Goal: Task Accomplishment & Management: Manage account settings

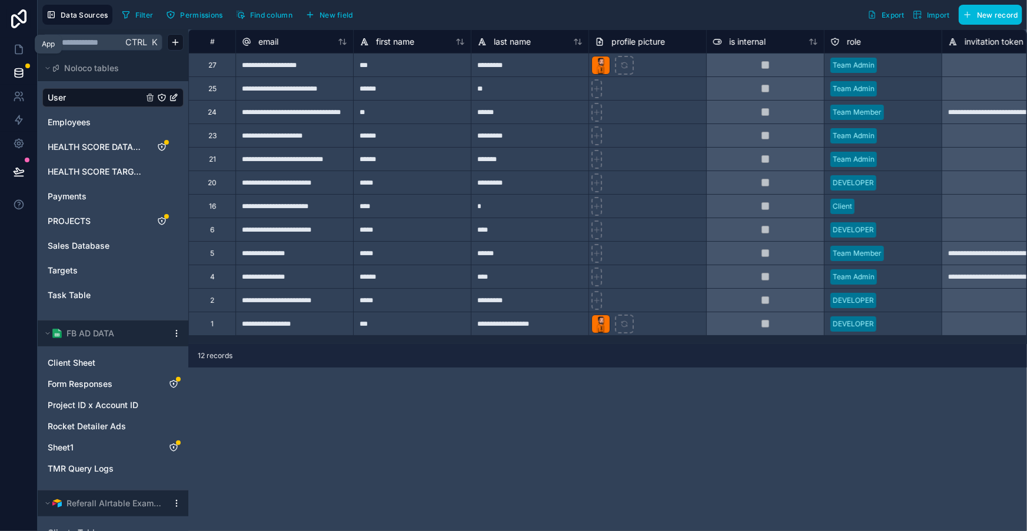
click at [17, 48] on icon at bounding box center [18, 49] width 7 height 9
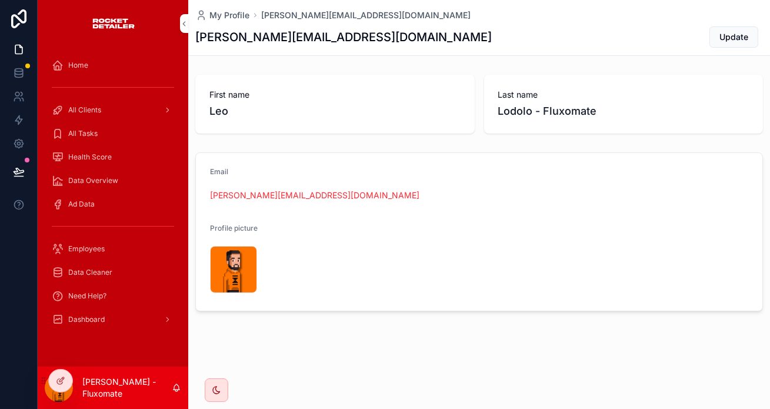
click at [78, 310] on div "Dashboard" at bounding box center [113, 319] width 122 height 19
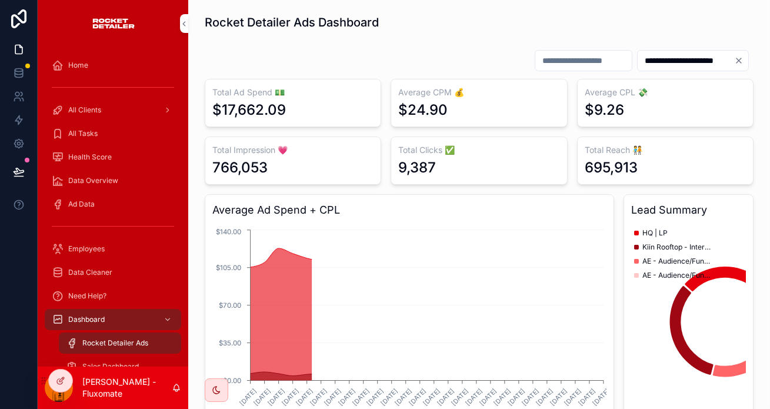
click at [59, 376] on icon at bounding box center [60, 380] width 9 height 9
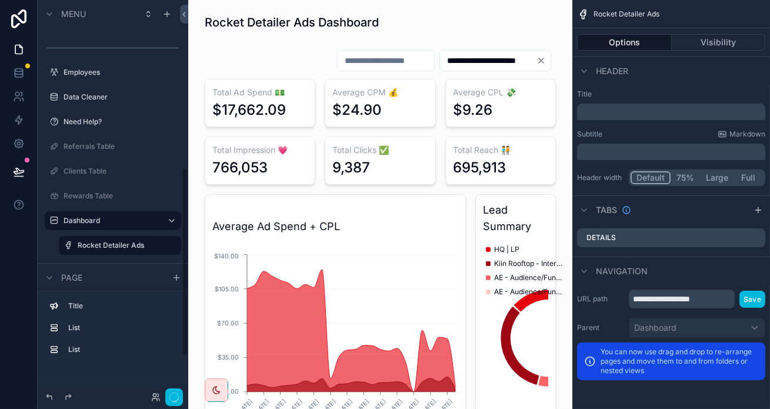
scroll to position [434, 0]
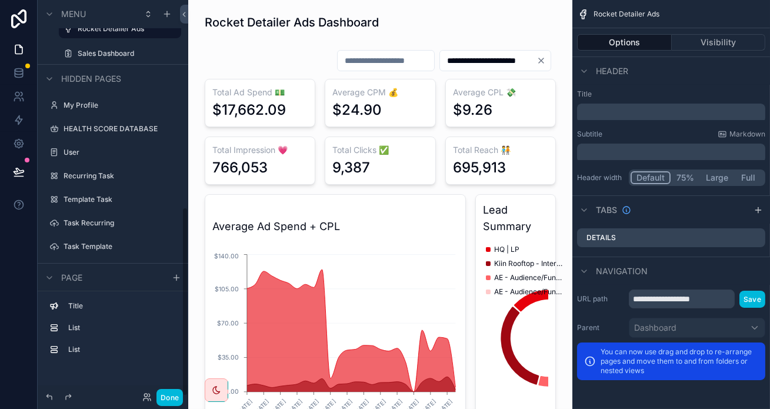
click at [85, 289] on label "Payment Dashboard" at bounding box center [119, 293] width 111 height 9
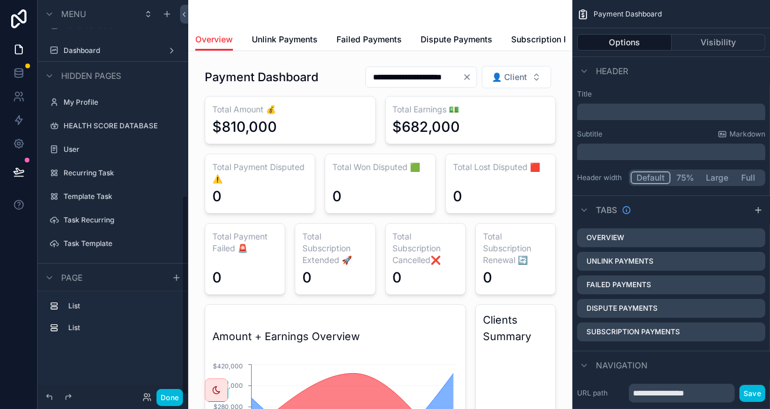
scroll to position [390, 0]
click at [79, 301] on div "Payments" at bounding box center [113, 311] width 151 height 21
click at [79, 349] on div "CEO Dashboard" at bounding box center [113, 358] width 132 height 19
click at [81, 354] on label "CEO Dashboard" at bounding box center [119, 358] width 111 height 9
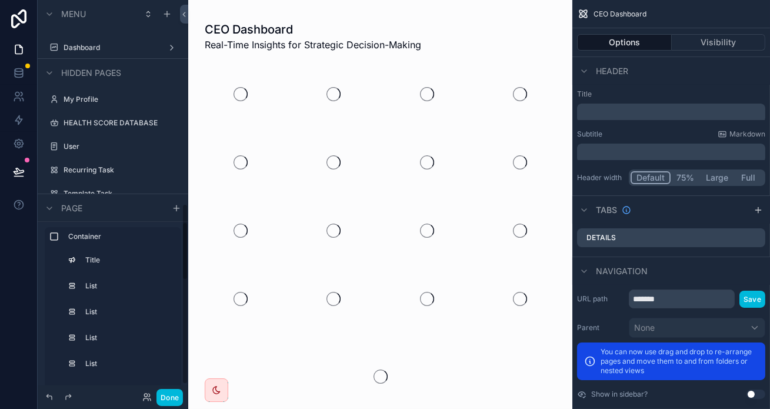
scroll to position [445, 0]
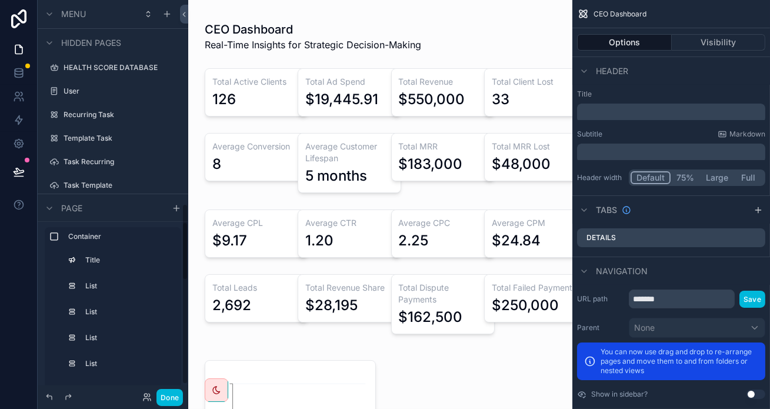
click at [156, 397] on button "Done" at bounding box center [169, 397] width 26 height 17
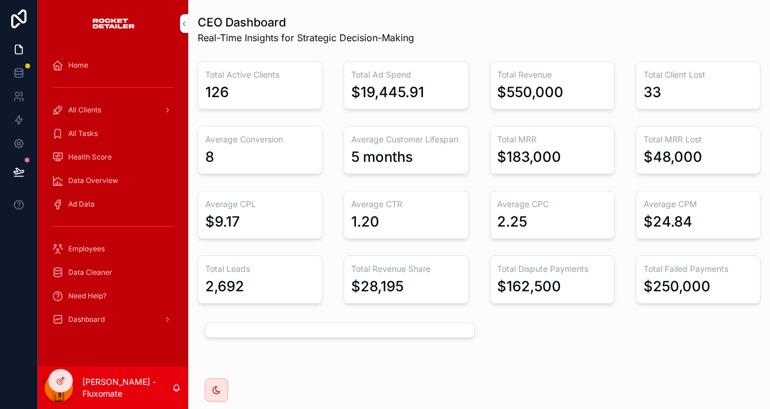
click at [112, 285] on link "Need Help?" at bounding box center [113, 295] width 136 height 21
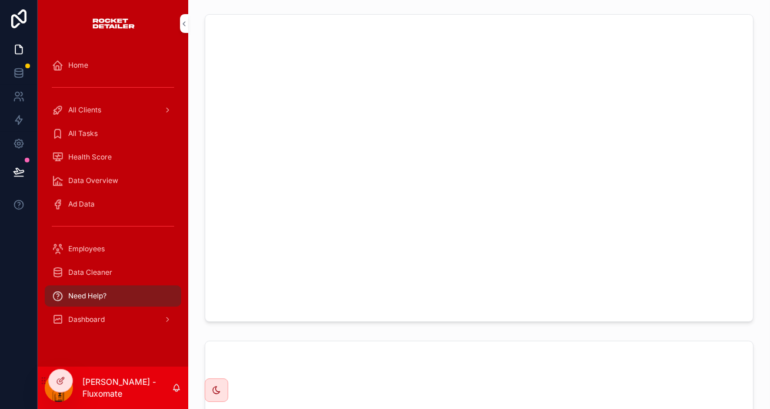
click at [108, 310] on div "Dashboard" at bounding box center [113, 319] width 122 height 19
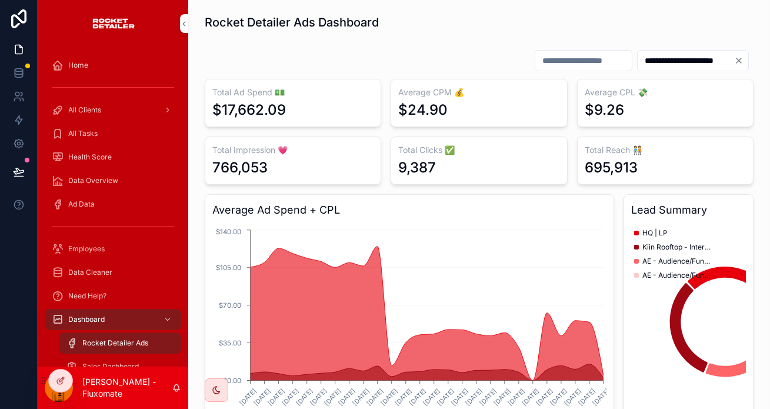
click at [136, 357] on div "Sales Dashboard" at bounding box center [120, 366] width 108 height 19
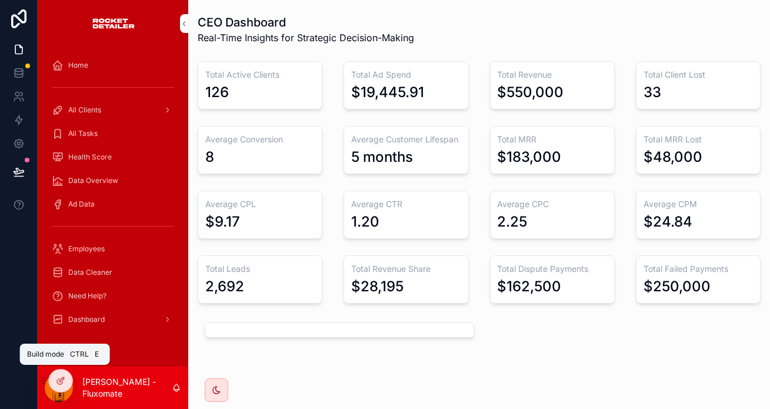
click at [63, 374] on div at bounding box center [61, 380] width 24 height 22
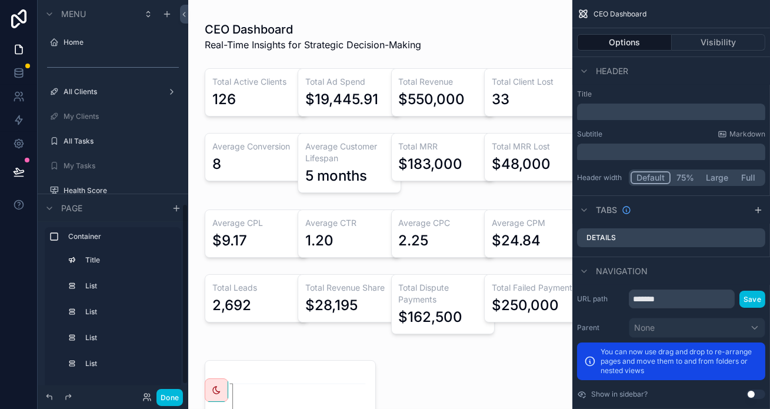
scroll to position [445, 0]
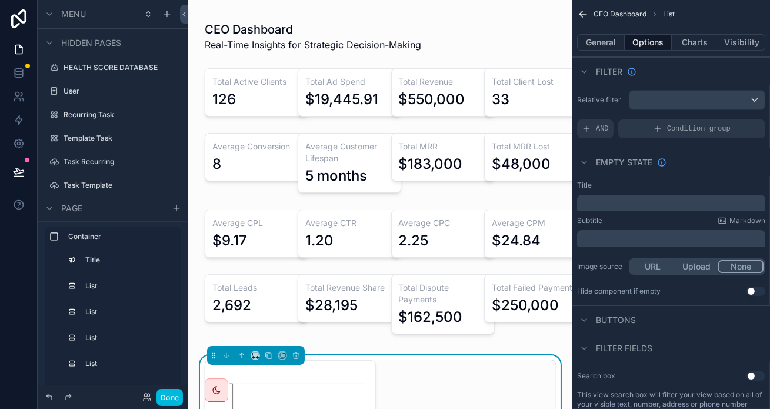
click at [424, 267] on div "scrollable content" at bounding box center [380, 177] width 365 height 336
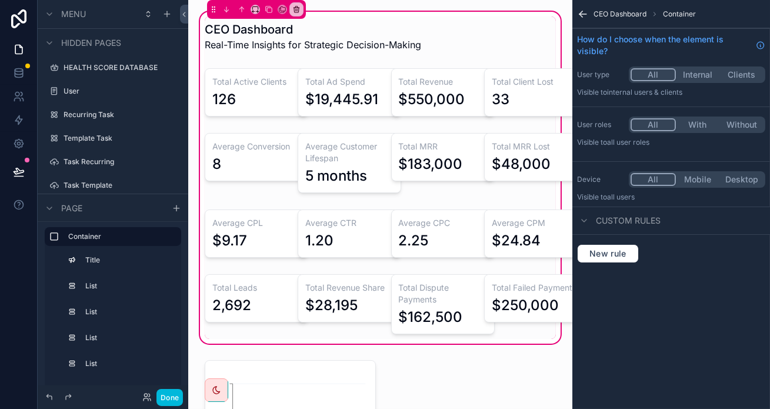
click at [249, 218] on div "scrollable content" at bounding box center [241, 234] width 86 height 58
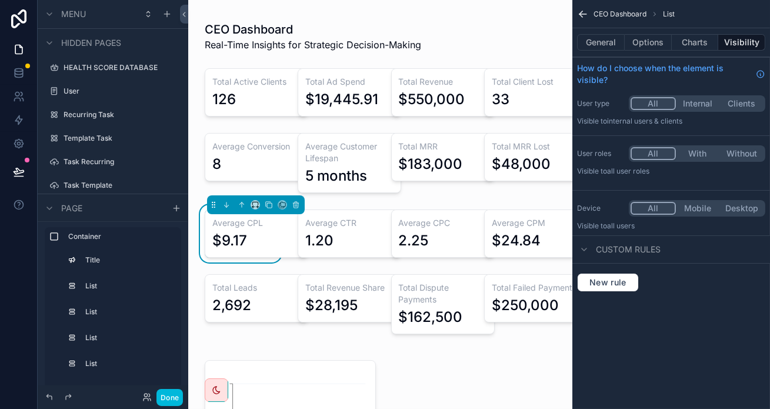
click at [303, 209] on div "scrollable content" at bounding box center [334, 234] width 86 height 58
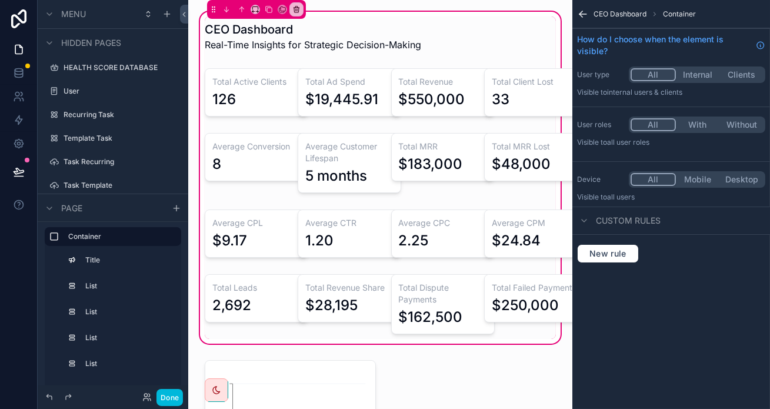
click at [525, 205] on div "scrollable content" at bounding box center [520, 234] width 86 height 58
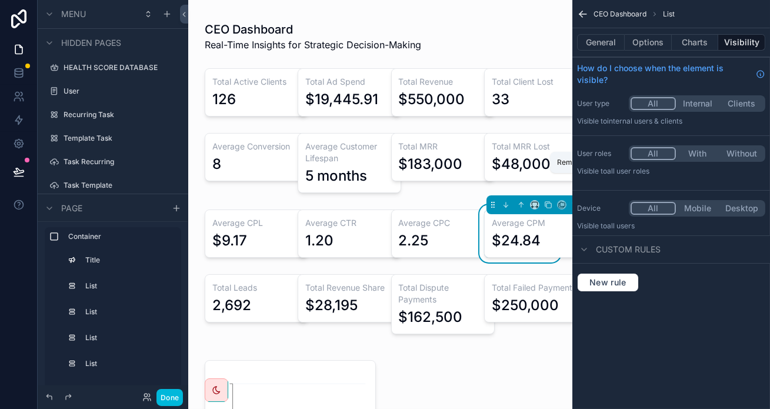
click at [579, 201] on icon "scrollable content" at bounding box center [575, 205] width 8 height 8
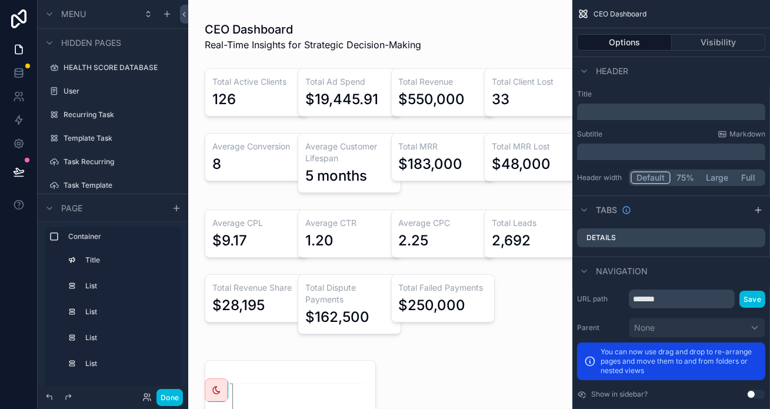
click at [435, 179] on div "scrollable content" at bounding box center [380, 177] width 365 height 336
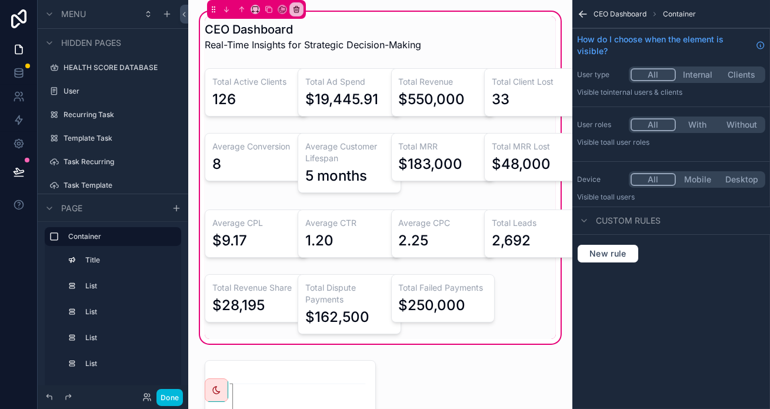
click at [437, 205] on div "scrollable content" at bounding box center [427, 234] width 86 height 58
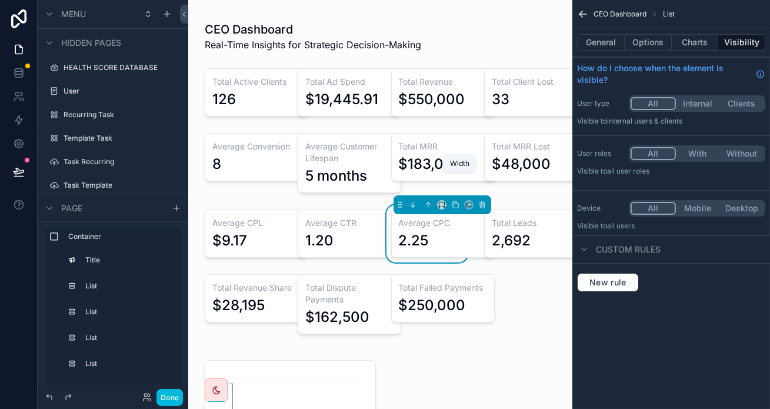
click at [438, 201] on icon "scrollable content" at bounding box center [442, 205] width 8 height 8
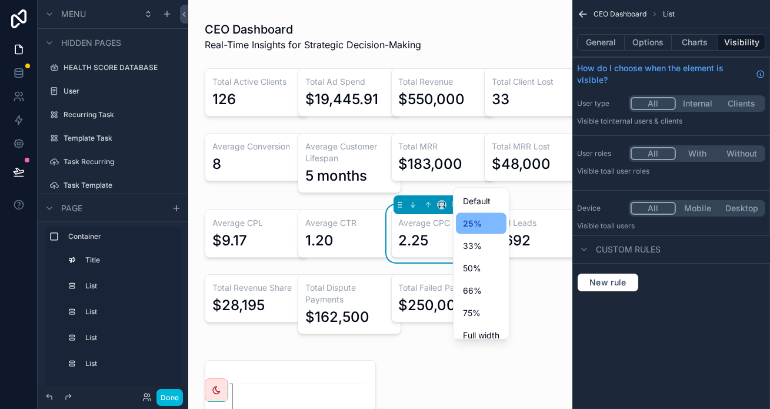
click at [456, 235] on div "33%" at bounding box center [481, 245] width 51 height 21
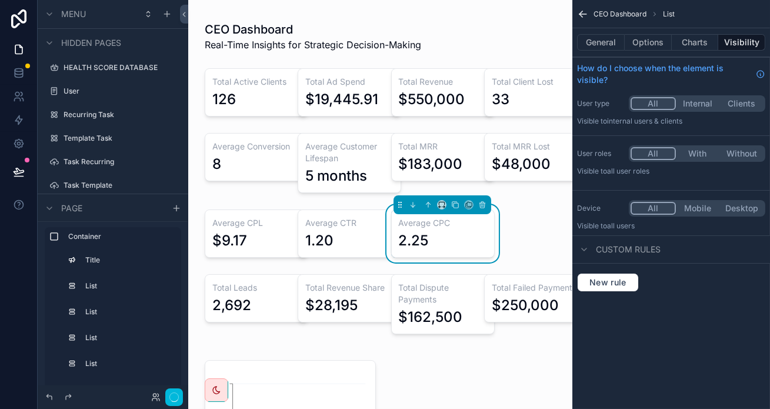
click at [356, 209] on div "scrollable content" at bounding box center [334, 234] width 86 height 58
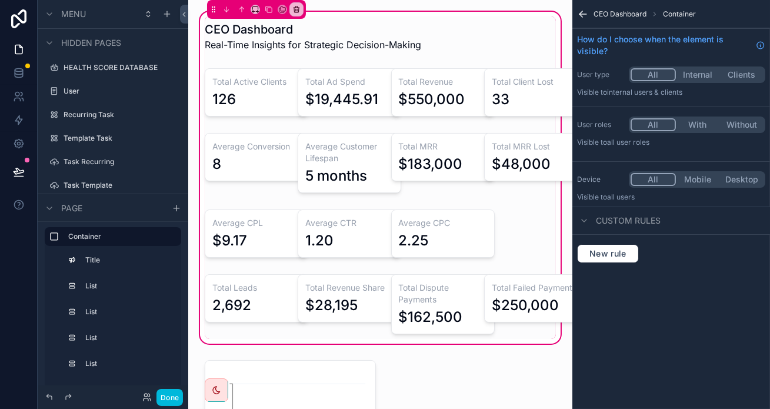
click at [316, 175] on div "CEO Dashboard Real-Time Insights for Strategic Decision-Making Total Active Cli…" at bounding box center [380, 177] width 365 height 322
click at [315, 179] on div "CEO Dashboard Real-Time Insights for Strategic Decision-Making Total Active Cli…" at bounding box center [380, 177] width 365 height 322
click at [315, 205] on div "scrollable content" at bounding box center [334, 234] width 86 height 58
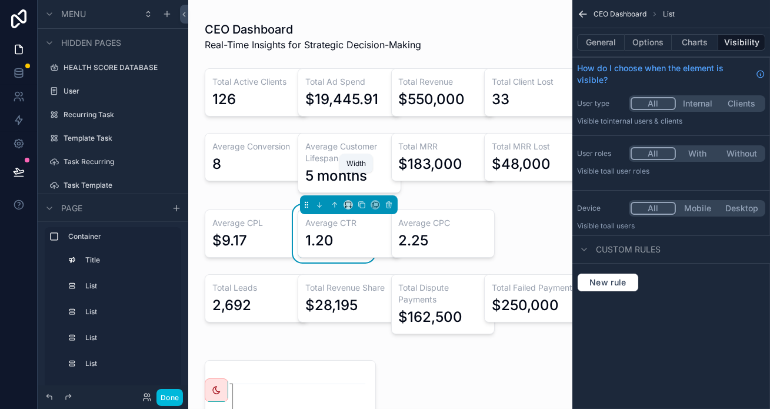
click at [344, 201] on icon "scrollable content" at bounding box center [348, 205] width 8 height 8
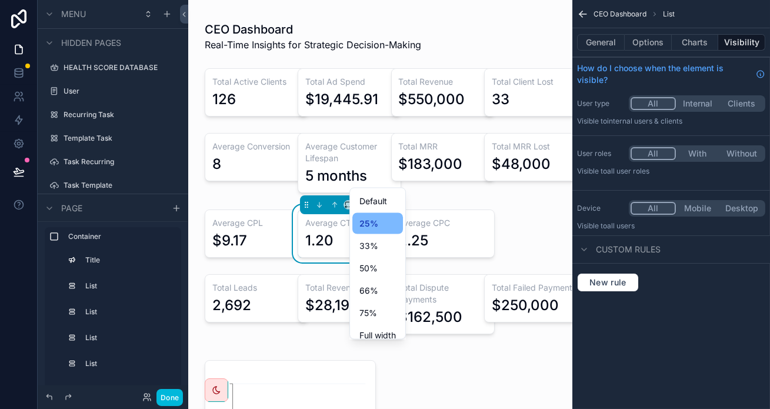
click at [359, 239] on span "33%" at bounding box center [368, 246] width 19 height 14
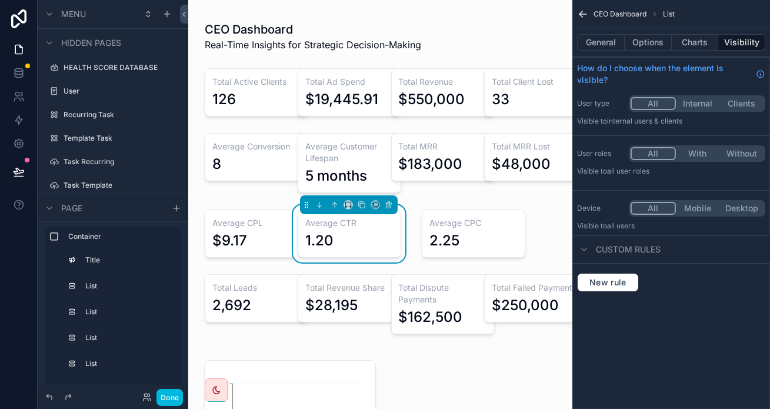
click at [235, 205] on div "scrollable content" at bounding box center [241, 234] width 86 height 58
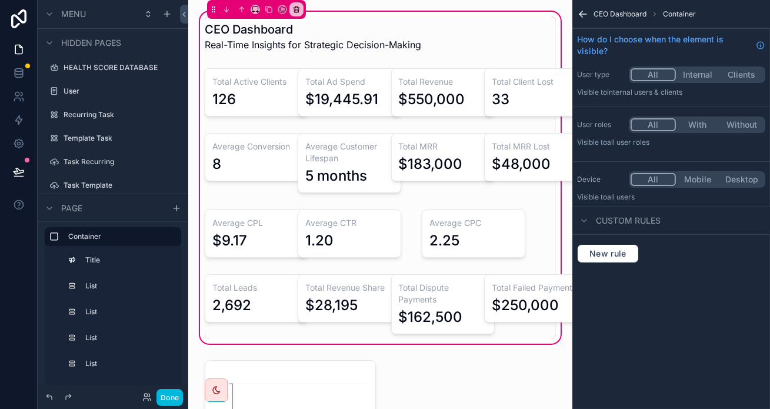
click at [232, 205] on div "scrollable content" at bounding box center [241, 234] width 86 height 58
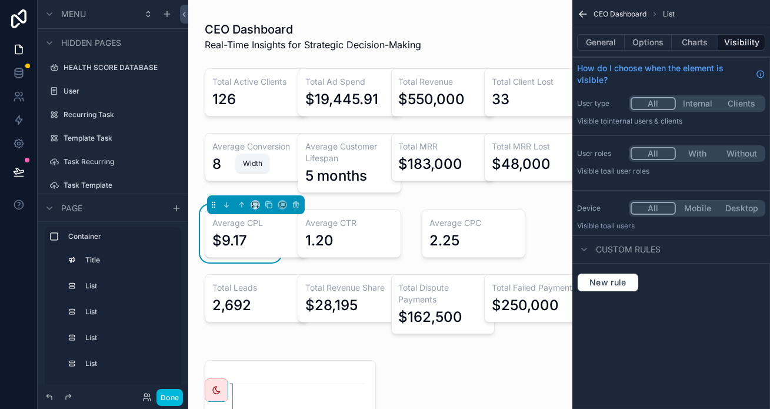
click at [251, 201] on icon "scrollable content" at bounding box center [255, 205] width 8 height 8
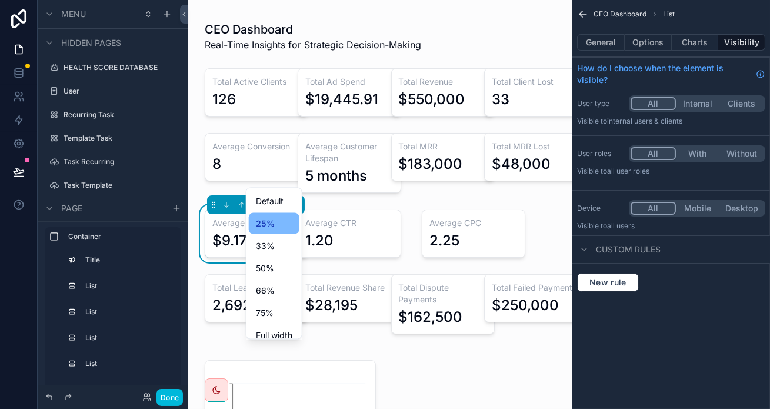
click at [252, 244] on div "33%" at bounding box center [274, 245] width 51 height 21
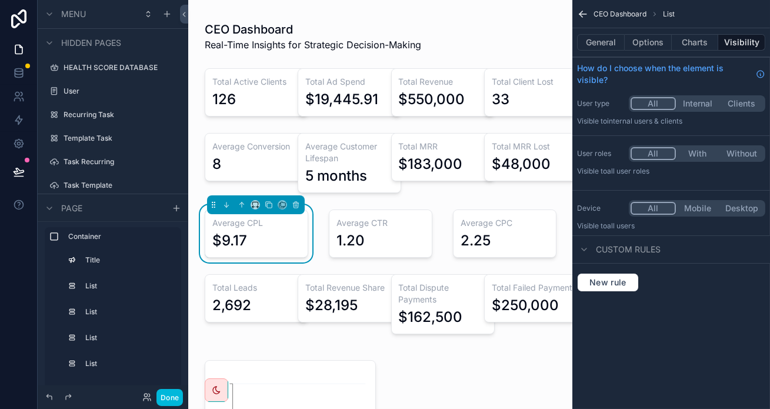
click at [625, 41] on button "General" at bounding box center [601, 42] width 48 height 16
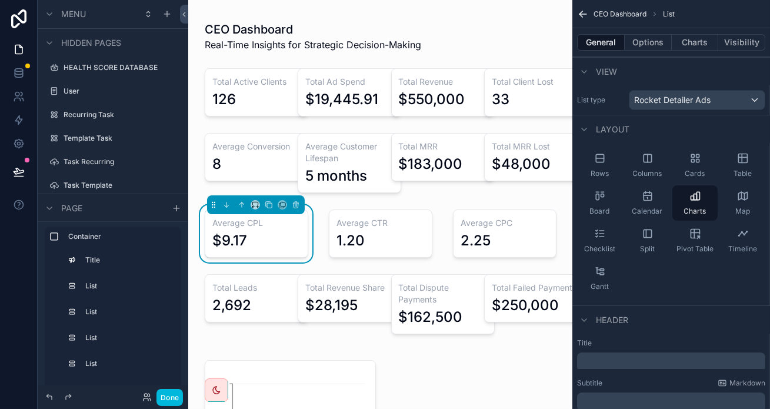
click at [654, 352] on div "﻿" at bounding box center [671, 361] width 188 height 19
click at [649, 356] on p "﻿" at bounding box center [672, 362] width 181 height 12
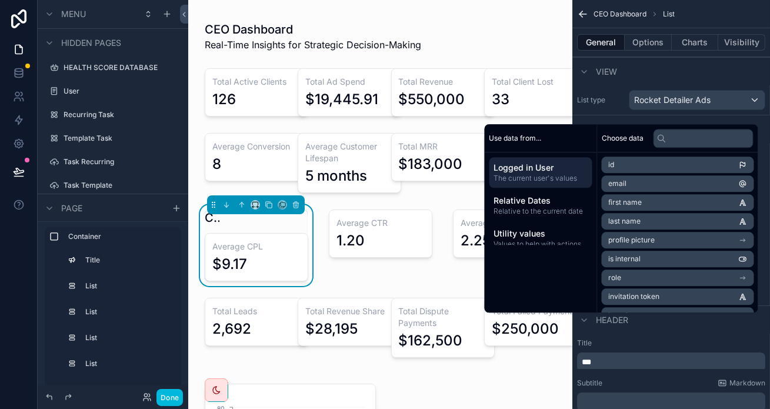
click at [649, 356] on p "***" at bounding box center [672, 362] width 181 height 12
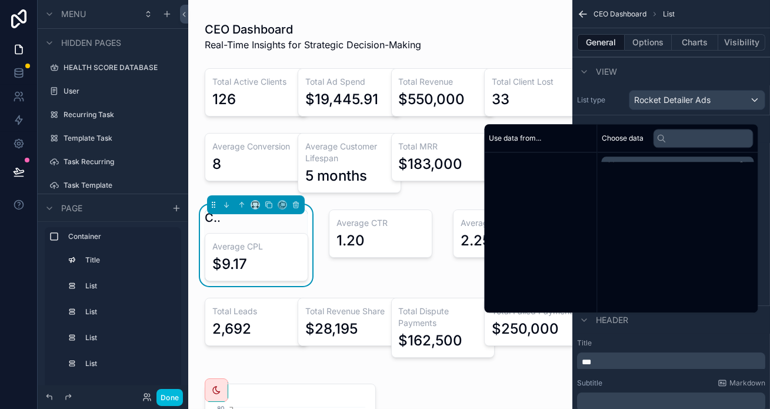
click at [649, 356] on p "***" at bounding box center [672, 362] width 181 height 12
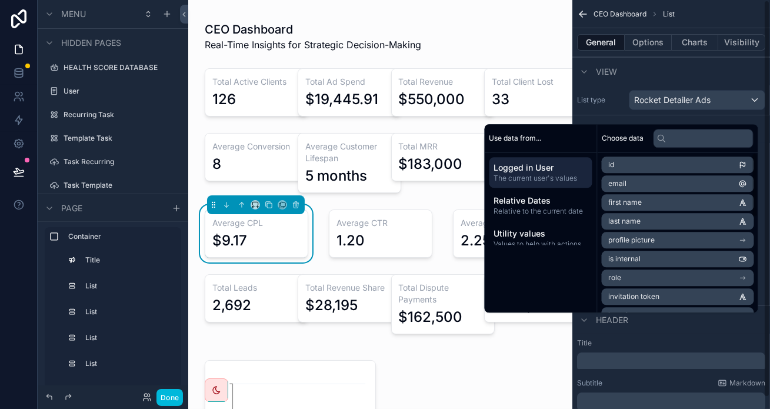
click at [697, 34] on button "Charts" at bounding box center [695, 42] width 47 height 16
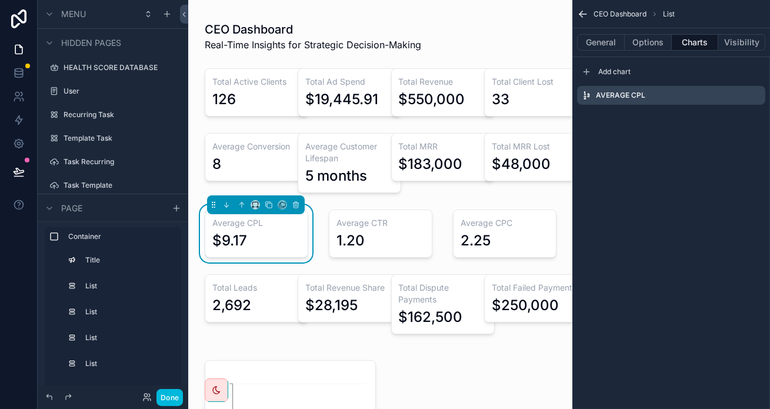
click at [0, 0] on icon "scrollable content" at bounding box center [0, 0] width 0 height 0
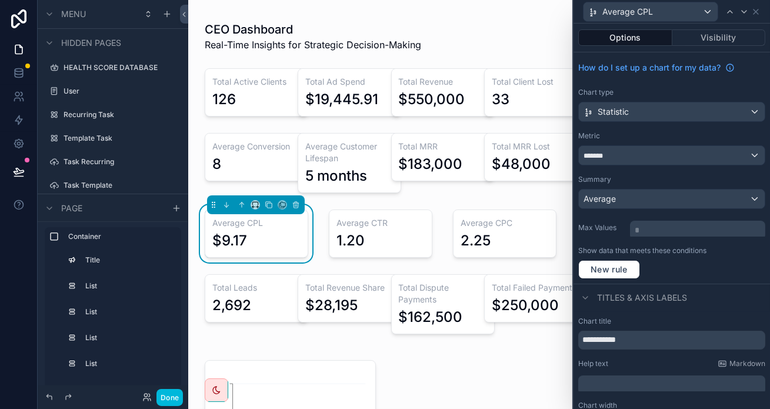
click at [684, 331] on input "**********" at bounding box center [671, 340] width 187 height 19
click at [683, 331] on input "**********" at bounding box center [671, 340] width 187 height 19
type input "***"
click at [392, 205] on div "scrollable content" at bounding box center [380, 234] width 117 height 58
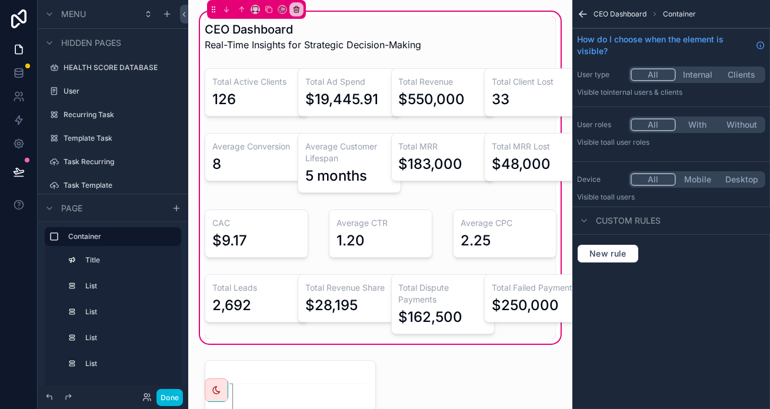
click at [419, 205] on div "scrollable content" at bounding box center [380, 234] width 117 height 58
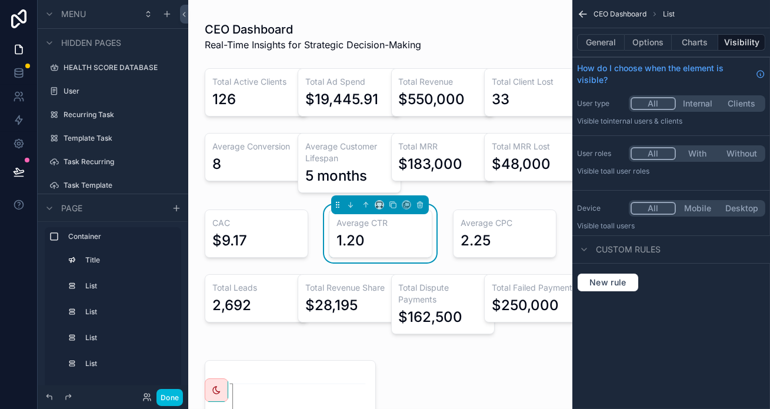
click at [415, 217] on h3 "Average CTR" at bounding box center [380, 223] width 88 height 12
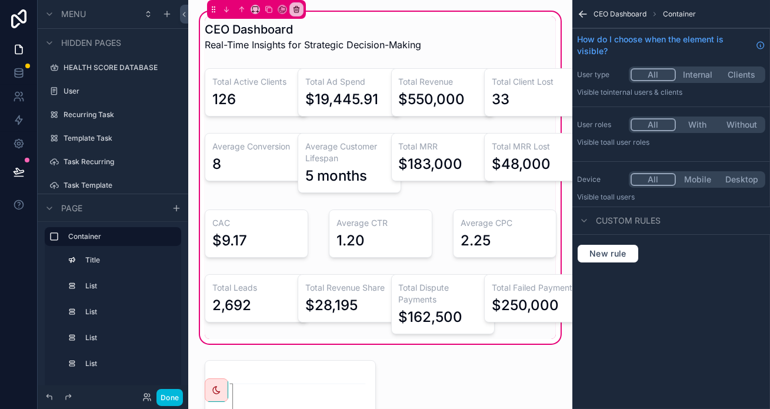
click at [415, 205] on div "scrollable content" at bounding box center [380, 234] width 117 height 58
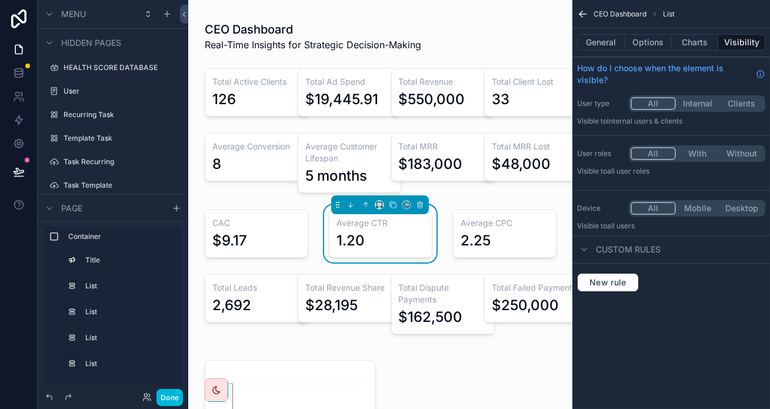
click at [387, 217] on h3 "Average CTR" at bounding box center [380, 223] width 88 height 12
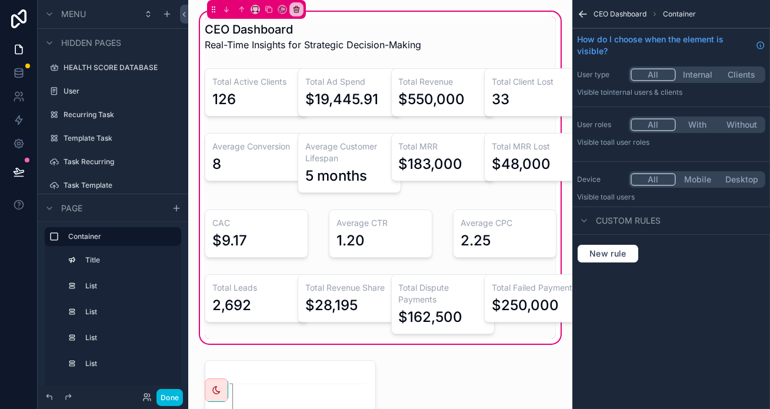
click at [368, 209] on div "scrollable content" at bounding box center [380, 234] width 117 height 58
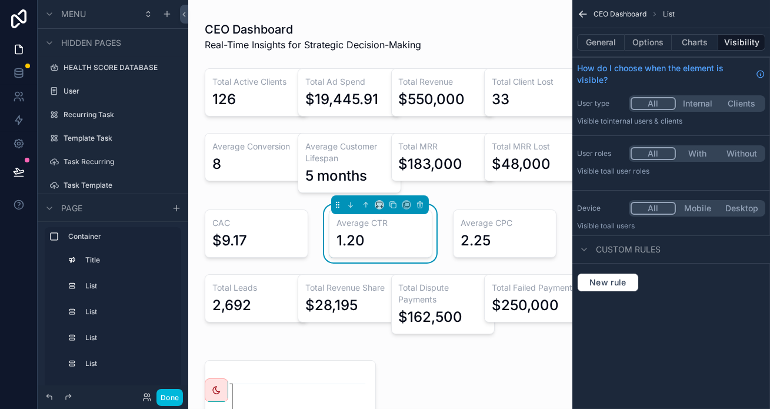
click at [530, 146] on div "scrollable content" at bounding box center [520, 162] width 86 height 69
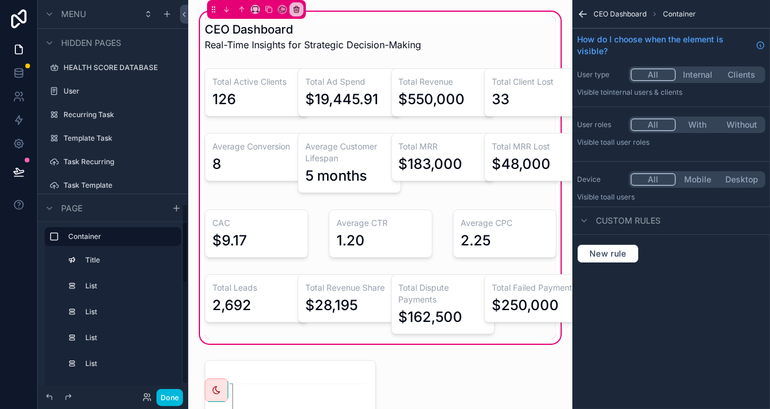
click at [109, 307] on div "List" at bounding box center [129, 311] width 89 height 9
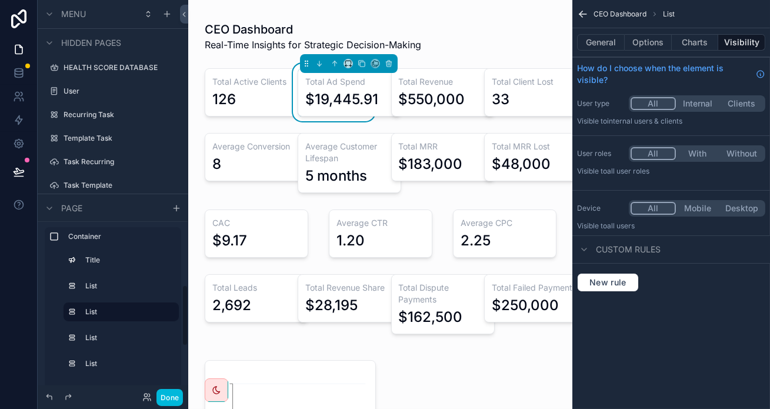
scroll to position [269, 0]
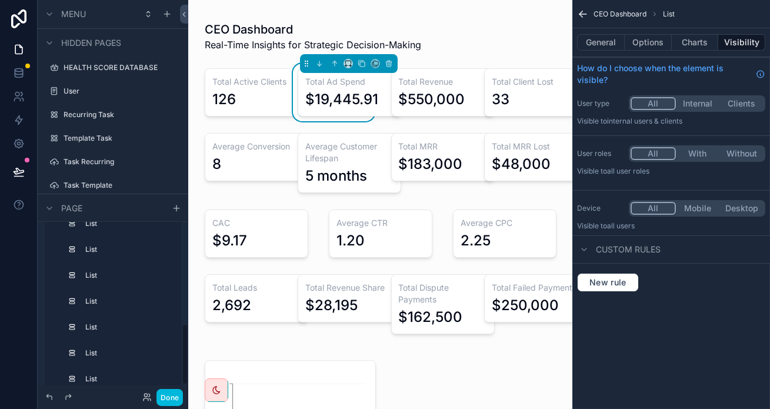
click at [99, 296] on label "List" at bounding box center [127, 300] width 84 height 9
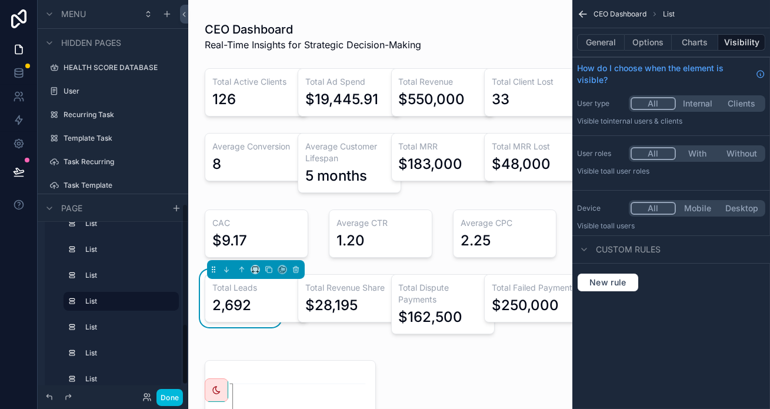
click at [94, 266] on div "List" at bounding box center [121, 275] width 115 height 19
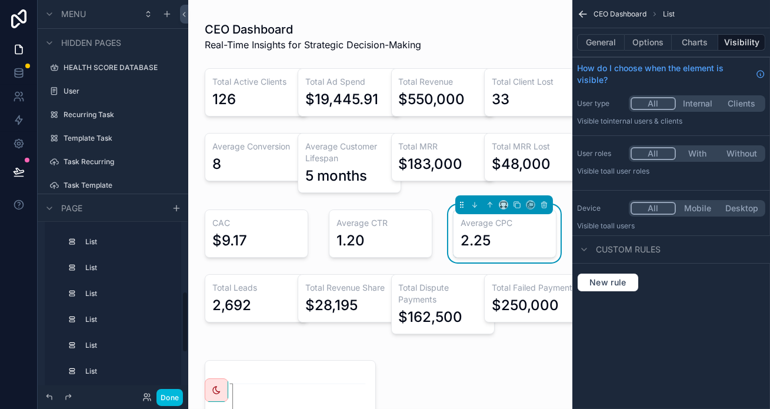
scroll to position [109, 0]
click at [98, 349] on div "List" at bounding box center [121, 358] width 115 height 19
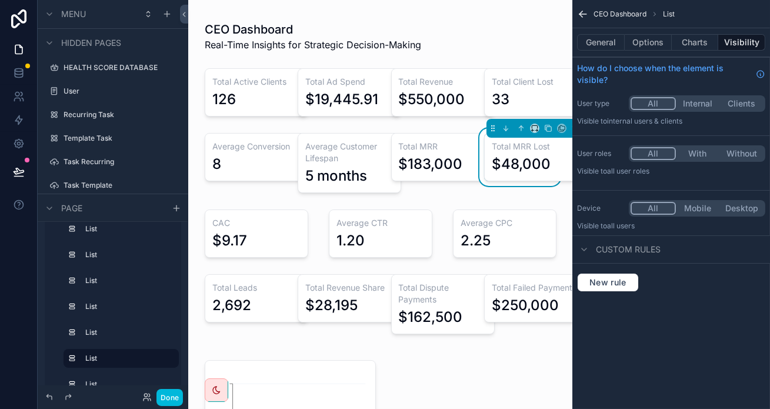
drag, startPoint x: 498, startPoint y: 112, endPoint x: 457, endPoint y: 144, distance: 52.0
click at [397, 178] on div "CEO Dashboard Real-Time Insights for Strategic Decision-Making Total Active Cli…" at bounding box center [380, 177] width 365 height 322
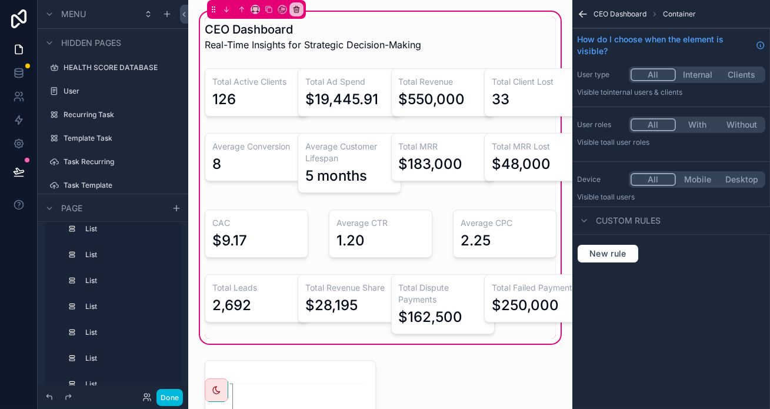
click at [514, 128] on div "scrollable content" at bounding box center [520, 162] width 86 height 69
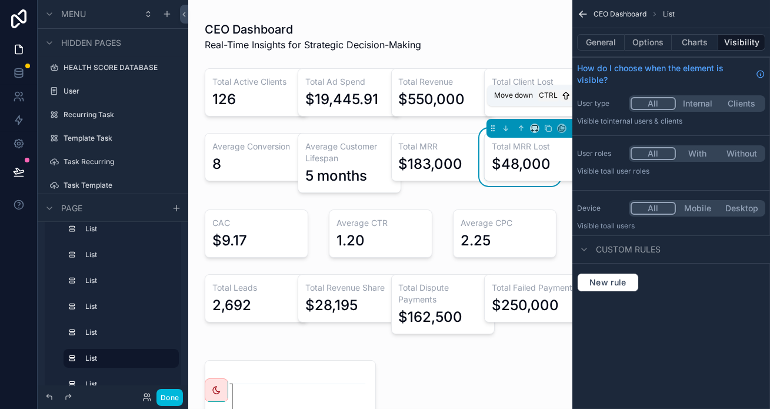
click at [508, 129] on icon "scrollable content" at bounding box center [507, 130] width 2 height 2
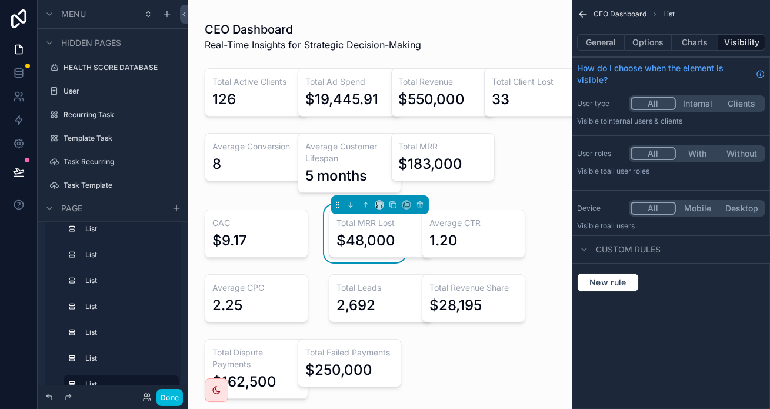
click at [429, 205] on div "scrollable content" at bounding box center [473, 234] width 117 height 58
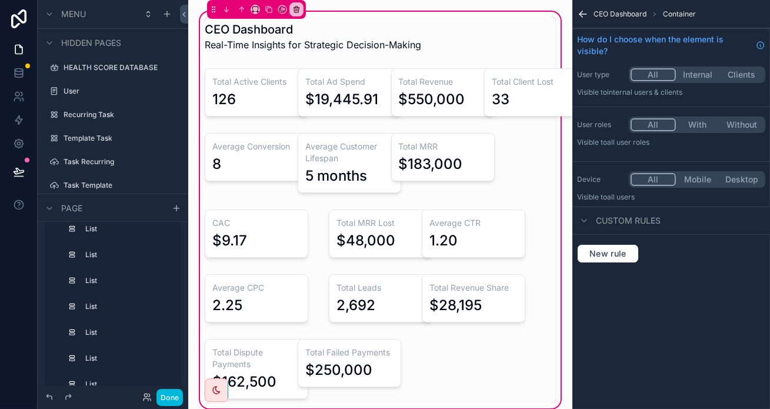
click at [456, 205] on div "scrollable content" at bounding box center [473, 234] width 117 height 58
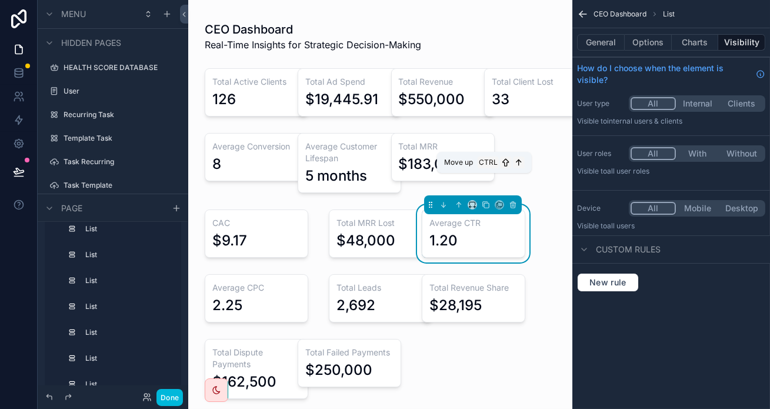
click at [455, 201] on icon "scrollable content" at bounding box center [459, 205] width 8 height 8
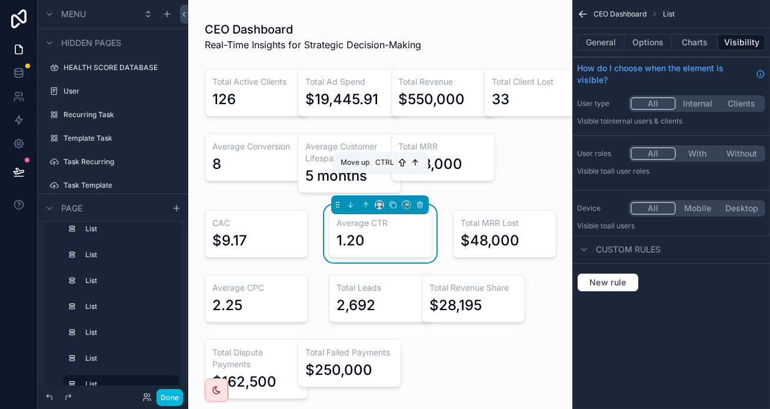
click at [362, 201] on icon "scrollable content" at bounding box center [366, 205] width 8 height 8
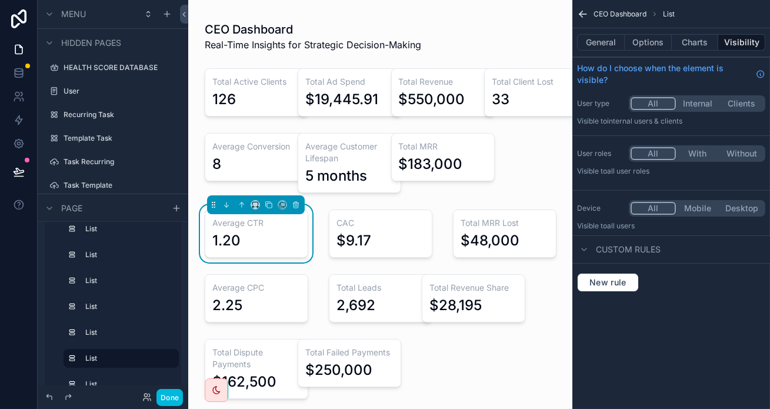
click at [251, 201] on icon "scrollable content" at bounding box center [255, 205] width 8 height 8
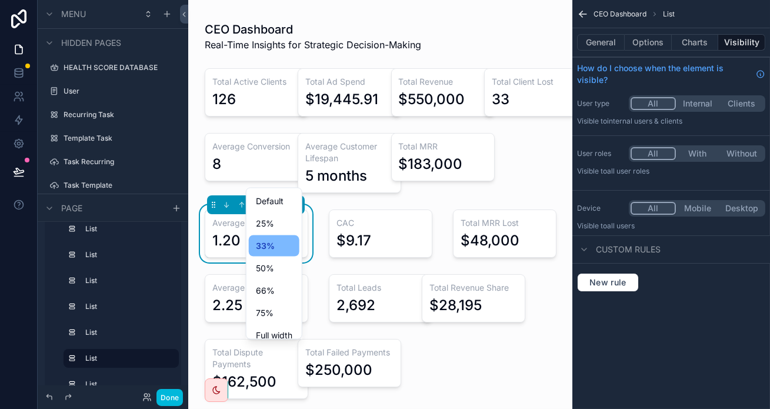
click at [256, 216] on div "25%" at bounding box center [274, 223] width 36 height 14
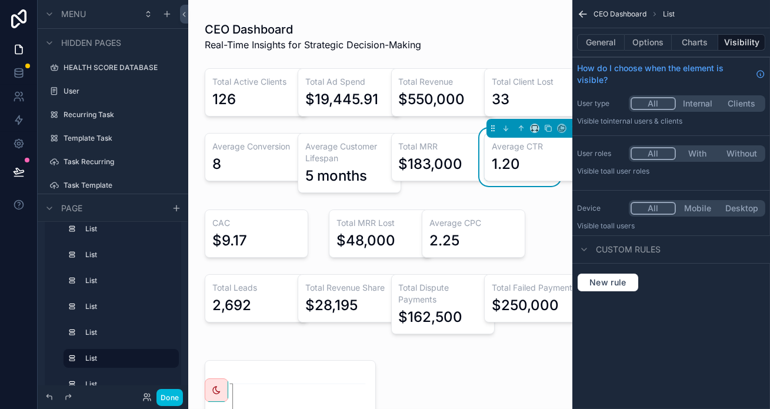
click at [362, 205] on div "scrollable content" at bounding box center [365, 234] width 86 height 58
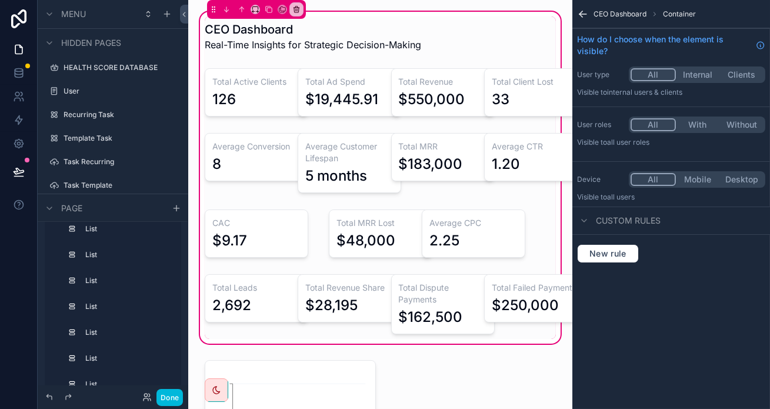
click at [362, 205] on div "scrollable content" at bounding box center [365, 234] width 86 height 58
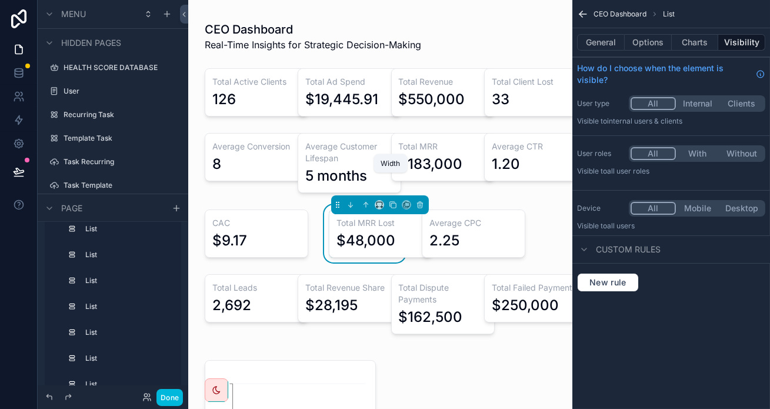
click at [375, 201] on icon "scrollable content" at bounding box center [379, 205] width 8 height 8
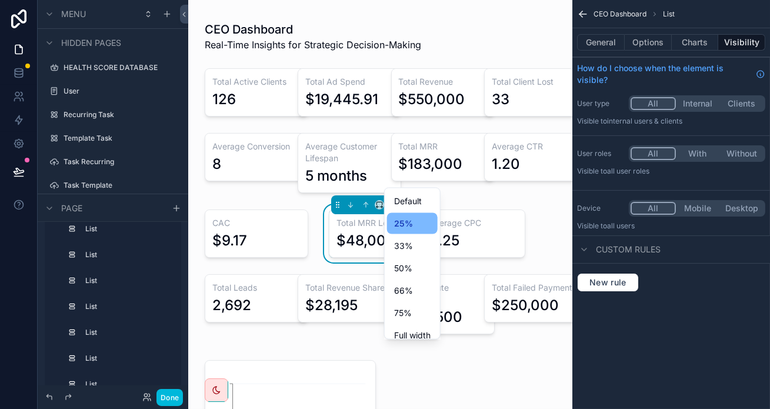
click at [394, 242] on div "33%" at bounding box center [412, 246] width 36 height 14
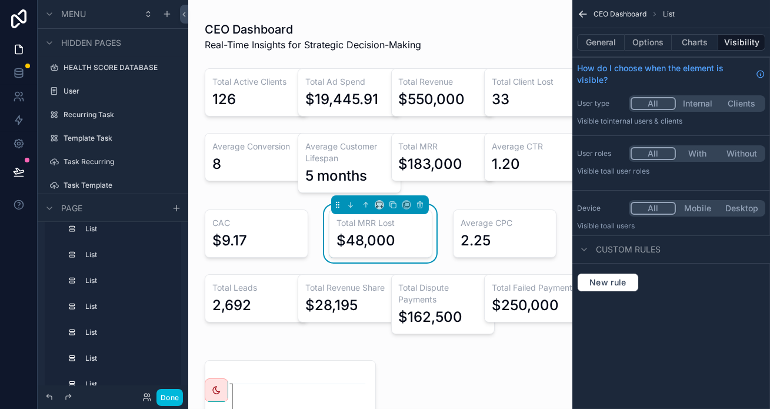
click at [336, 217] on h3 "Total MRR Lost" at bounding box center [380, 223] width 88 height 12
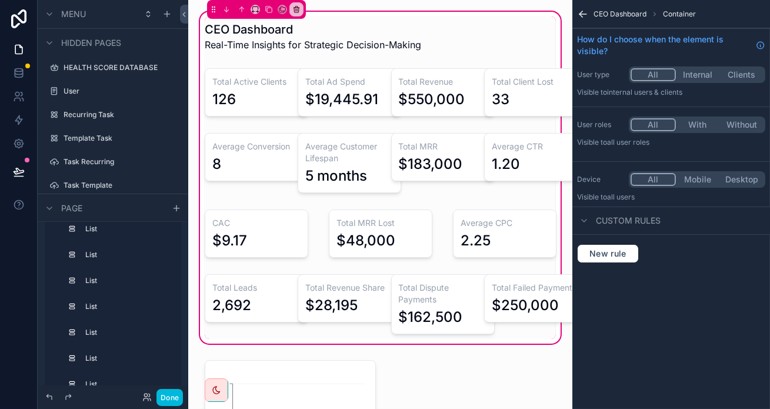
click at [379, 205] on div "scrollable content" at bounding box center [380, 234] width 117 height 58
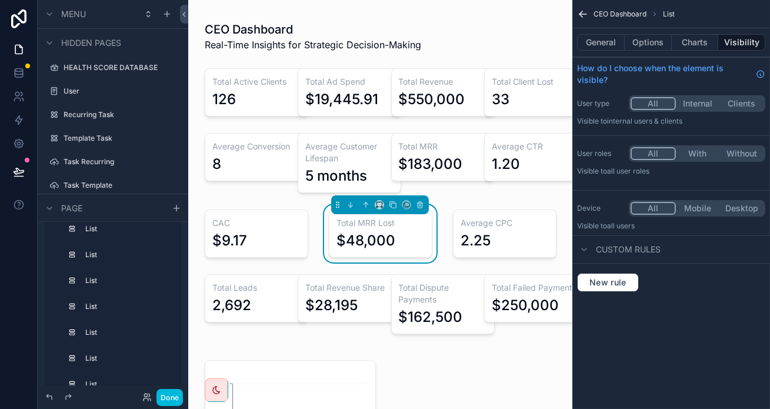
click at [689, 39] on button "Charts" at bounding box center [695, 42] width 47 height 16
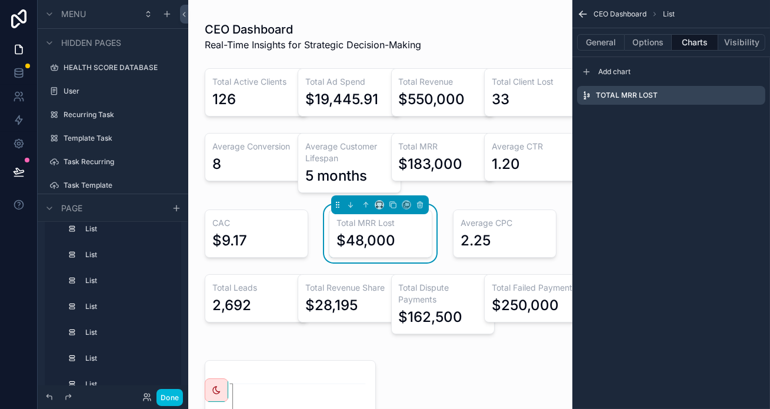
click at [0, 0] on icon "scrollable content" at bounding box center [0, 0] width 0 height 0
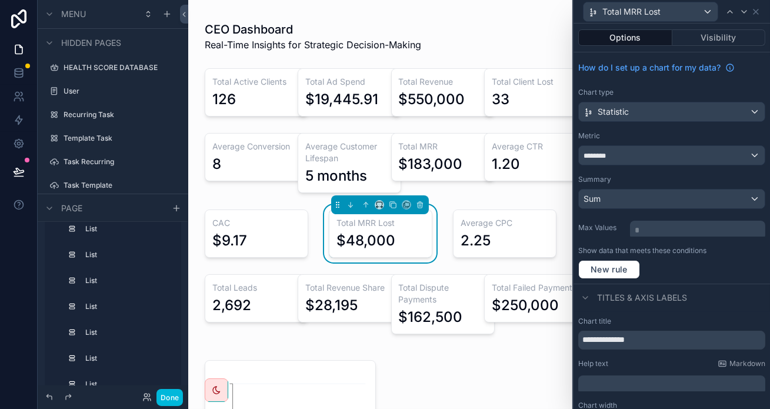
click at [671, 102] on div "Statistic" at bounding box center [672, 111] width 186 height 19
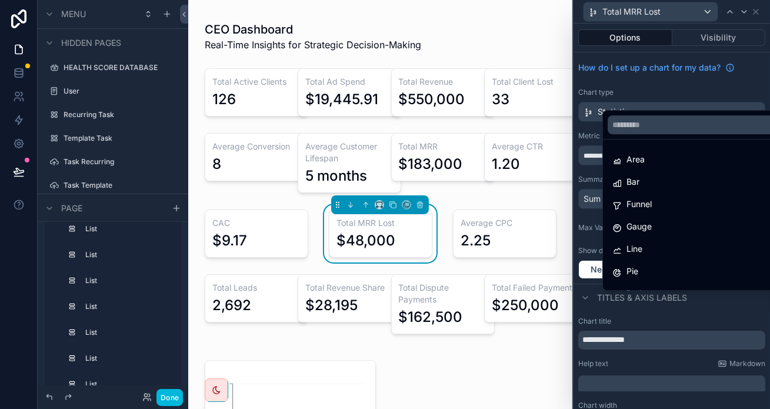
click at [677, 82] on div at bounding box center [672, 204] width 196 height 409
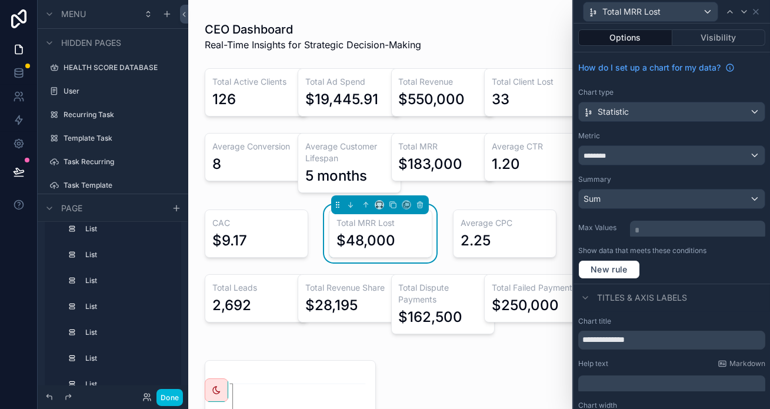
click at [667, 331] on input "**********" at bounding box center [671, 340] width 187 height 19
type input "***"
click at [516, 205] on div "scrollable content" at bounding box center [504, 234] width 117 height 58
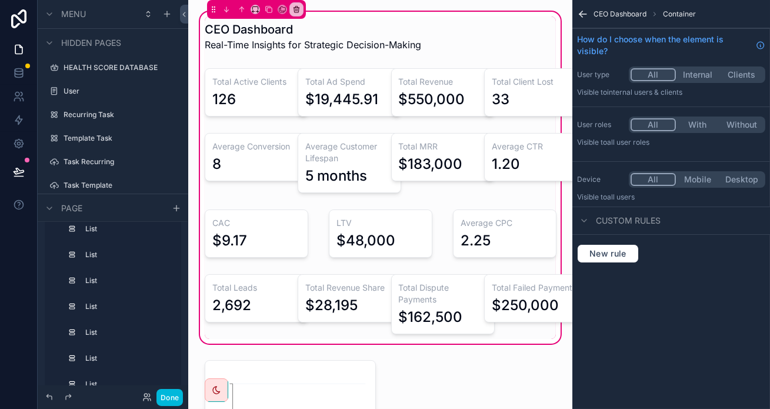
click at [516, 205] on div "scrollable content" at bounding box center [504, 234] width 117 height 58
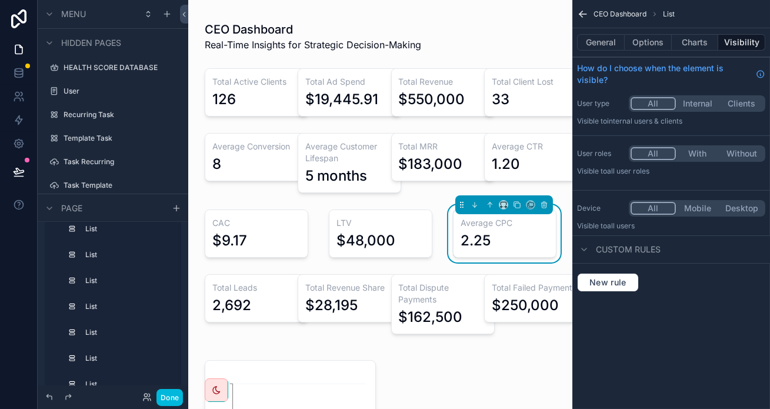
click at [549, 217] on h3 "Average CPC" at bounding box center [505, 223] width 88 height 12
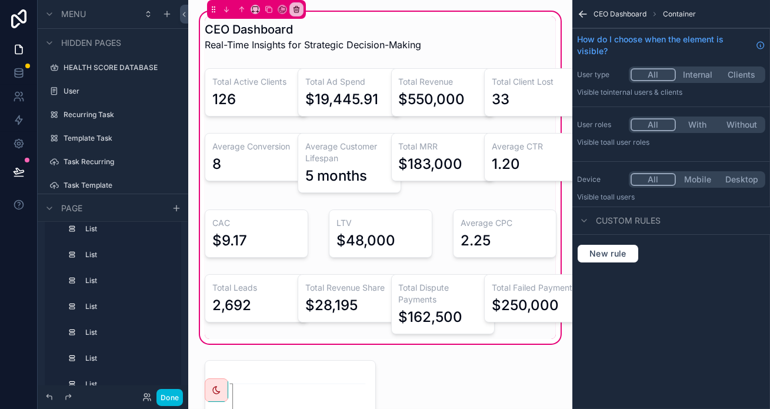
click at [548, 205] on div "scrollable content" at bounding box center [504, 234] width 117 height 58
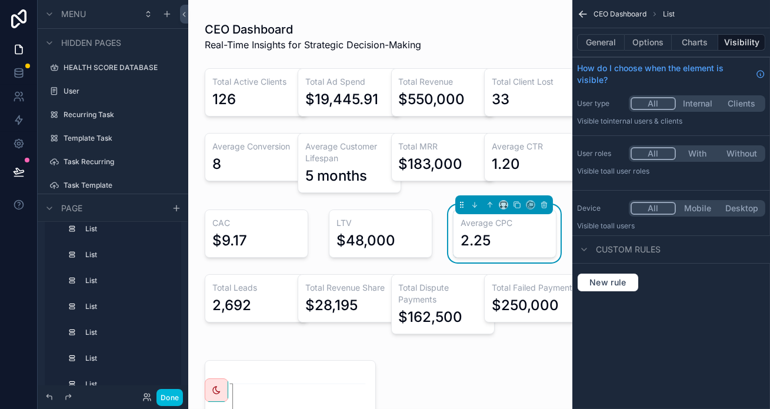
click at [708, 35] on button "Charts" at bounding box center [695, 42] width 47 height 16
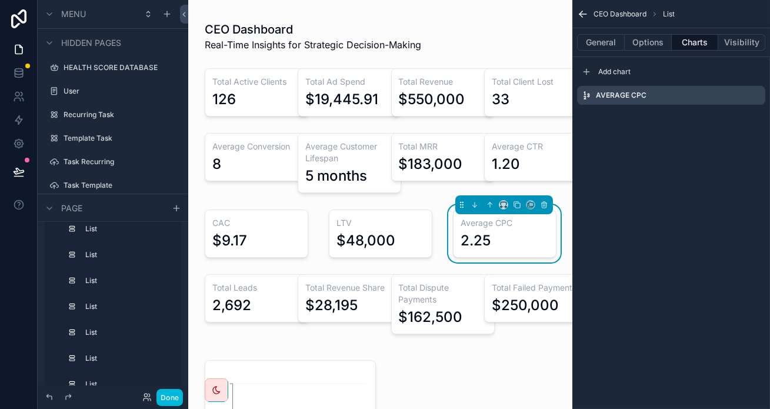
click at [0, 0] on icon "scrollable content" at bounding box center [0, 0] width 0 height 0
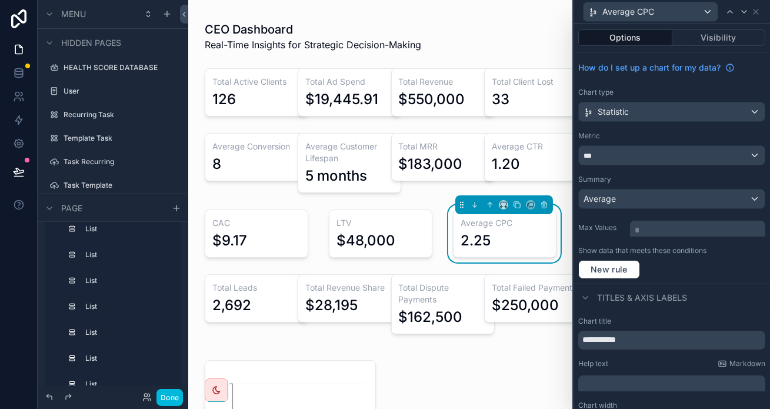
click at [661, 331] on input "**********" at bounding box center [671, 340] width 187 height 19
type input "**********"
click at [156, 396] on button "Done" at bounding box center [169, 397] width 26 height 17
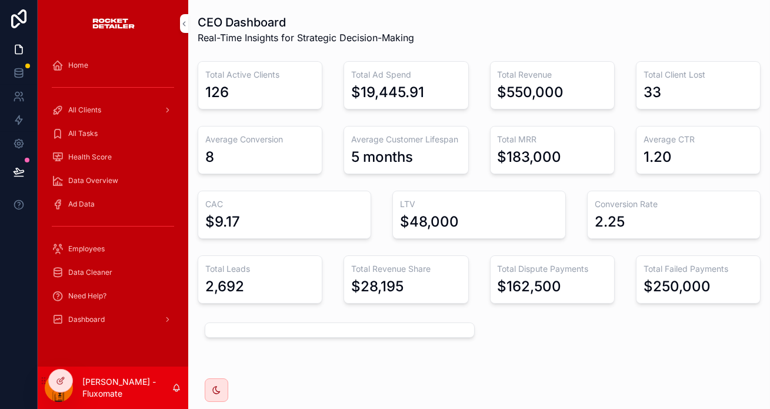
click at [351, 277] on div "$28,195" at bounding box center [377, 286] width 52 height 19
click at [19, 73] on icon at bounding box center [19, 75] width 8 height 5
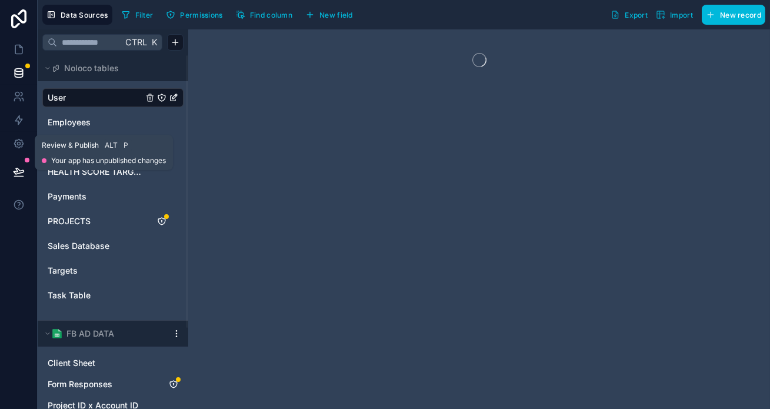
click at [18, 135] on link at bounding box center [18, 144] width 37 height 24
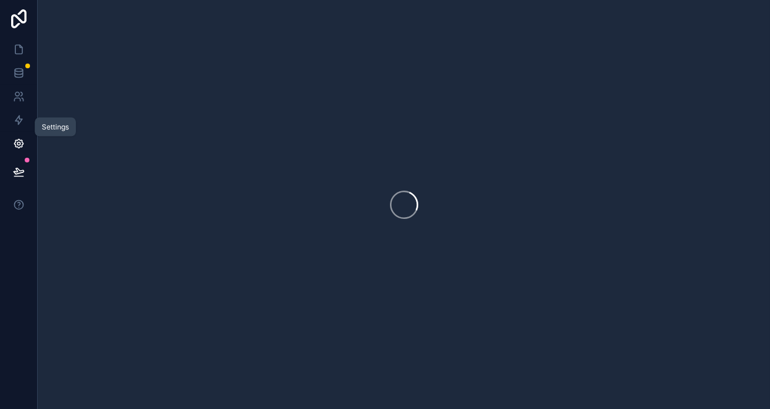
click at [18, 138] on icon at bounding box center [19, 144] width 12 height 12
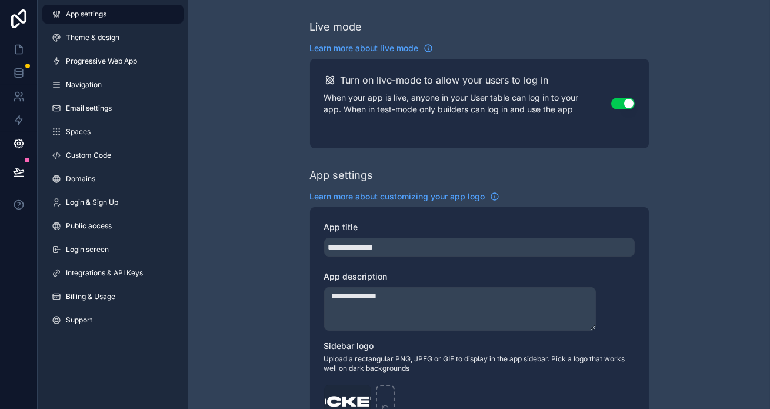
click at [103, 146] on link "Custom Code" at bounding box center [112, 155] width 141 height 19
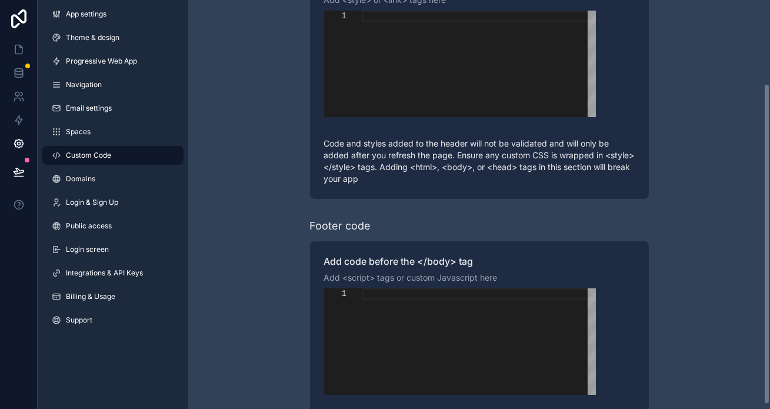
scroll to position [112, 0]
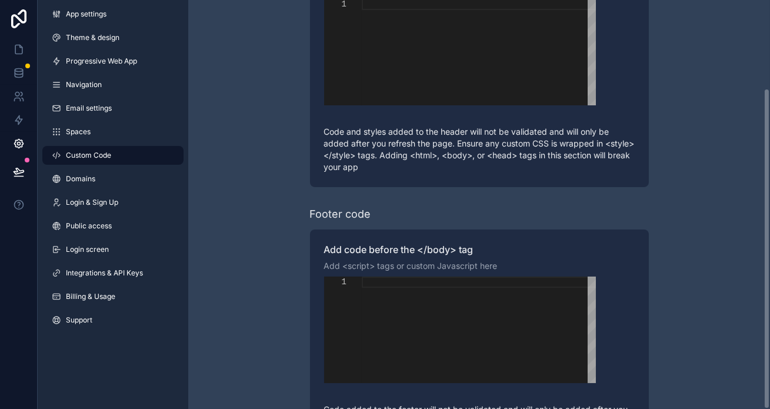
click at [426, 276] on div "scrollable content" at bounding box center [479, 329] width 234 height 106
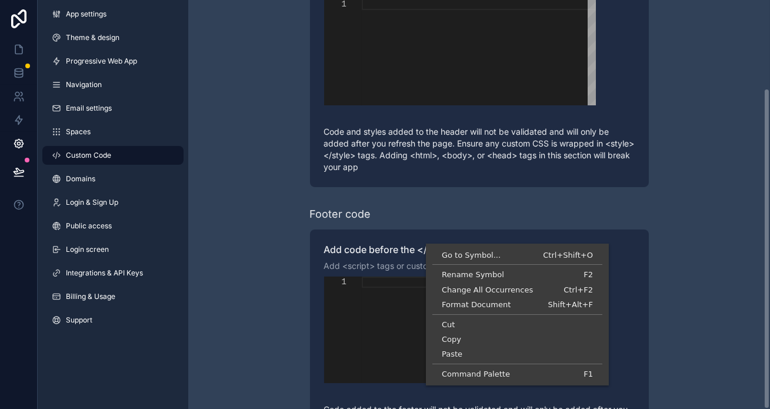
scroll to position [0, 0]
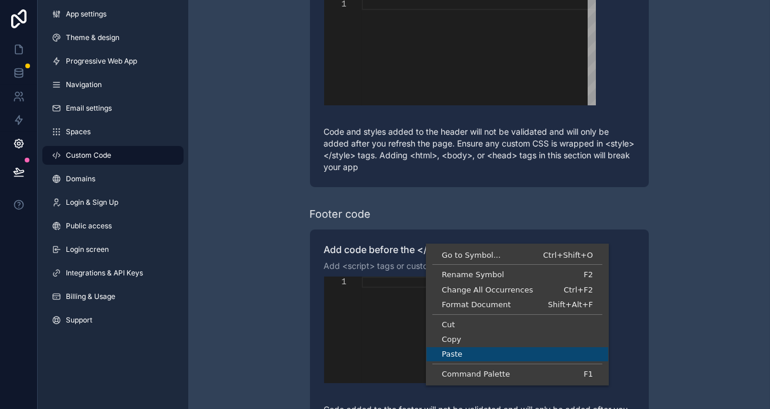
click at [464, 353] on span "Paste" at bounding box center [517, 354] width 182 height 8
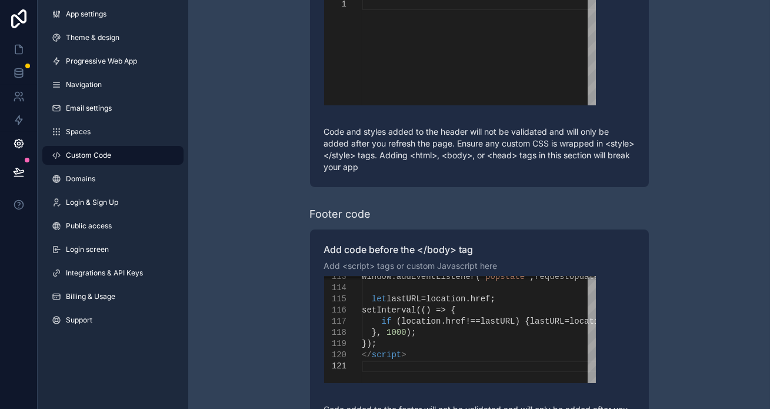
click at [667, 246] on div "Learn more about adding custom code to your app Header code Add code to the end…" at bounding box center [479, 185] width 582 height 595
click at [111, 169] on link "Domains" at bounding box center [112, 178] width 141 height 19
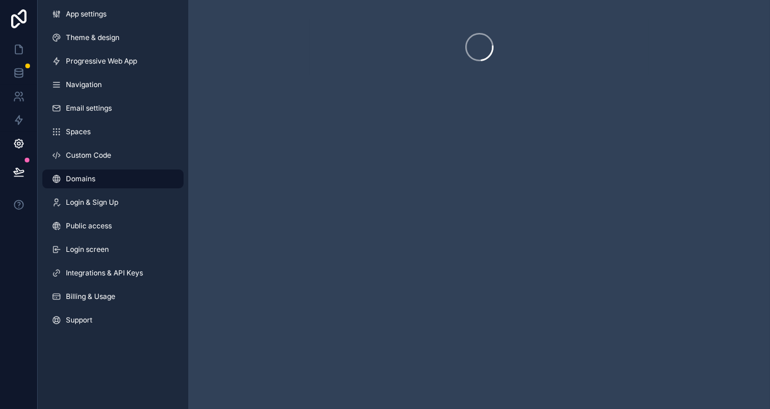
click at [112, 148] on link "Custom Code" at bounding box center [112, 155] width 141 height 19
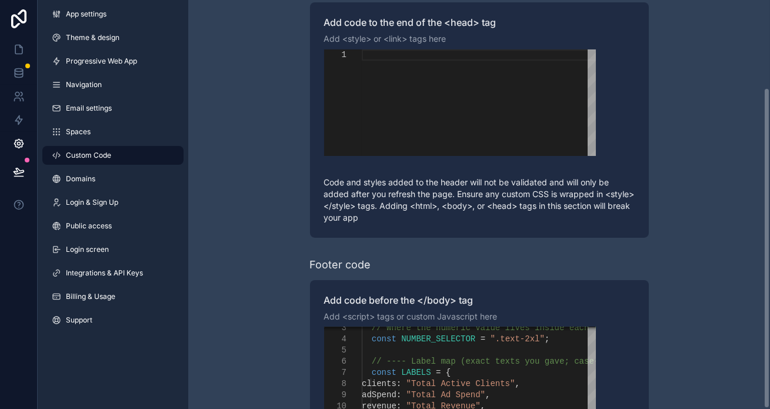
scroll to position [112, 0]
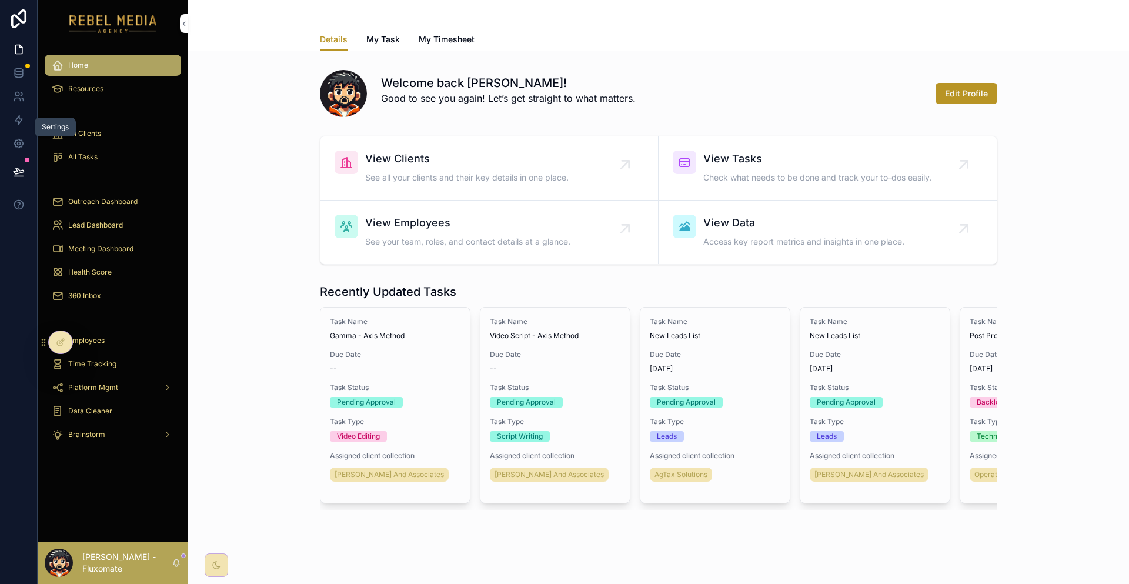
click at [17, 142] on icon at bounding box center [18, 143] width 3 height 3
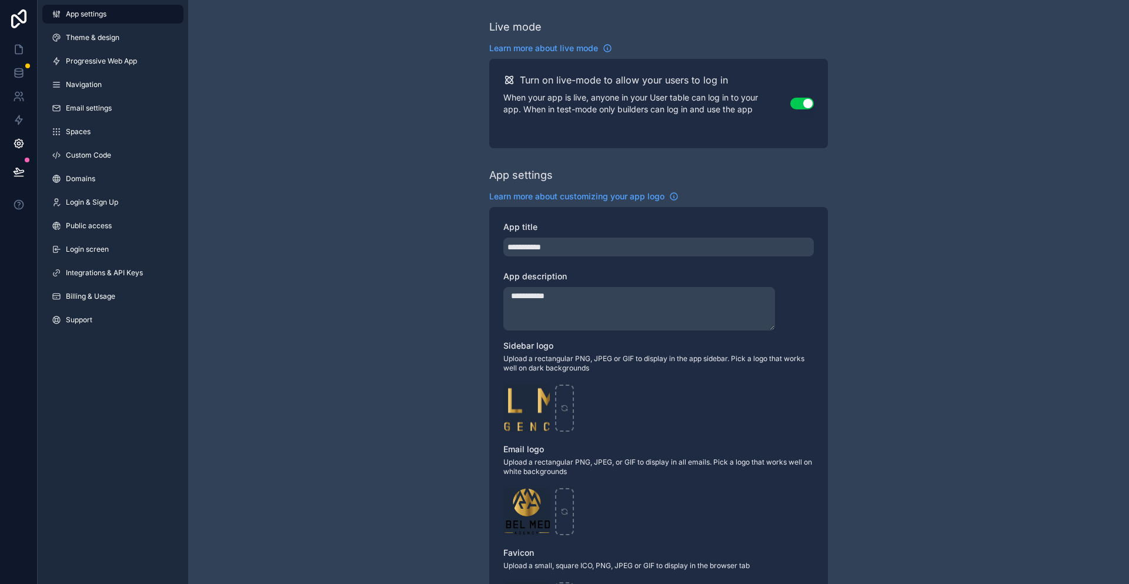
click at [108, 268] on span "Integrations & API Keys" at bounding box center [104, 272] width 77 height 9
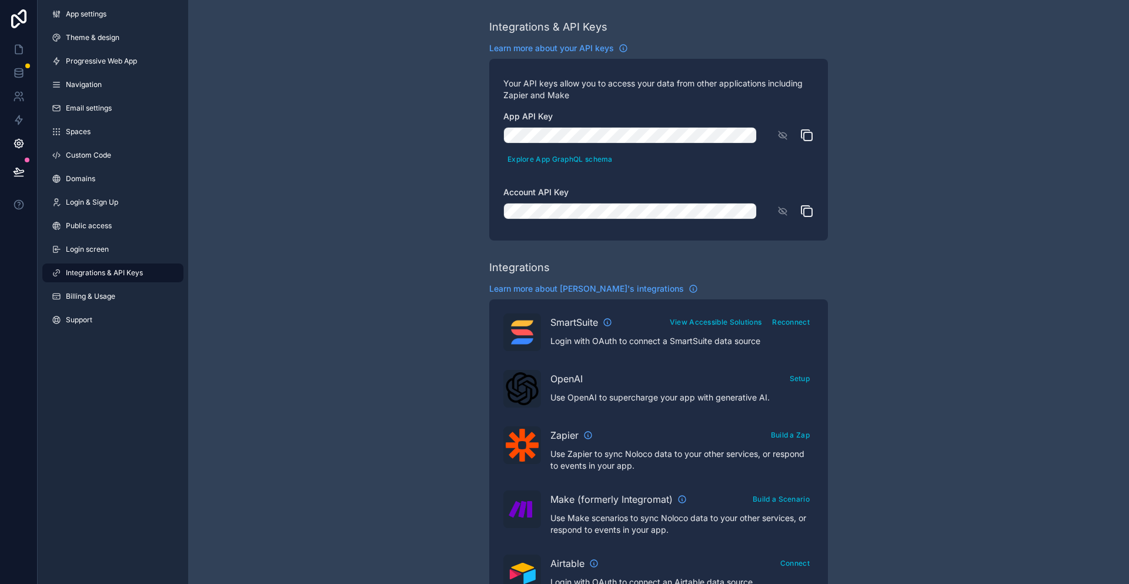
click at [111, 146] on link "Custom Code" at bounding box center [112, 155] width 141 height 19
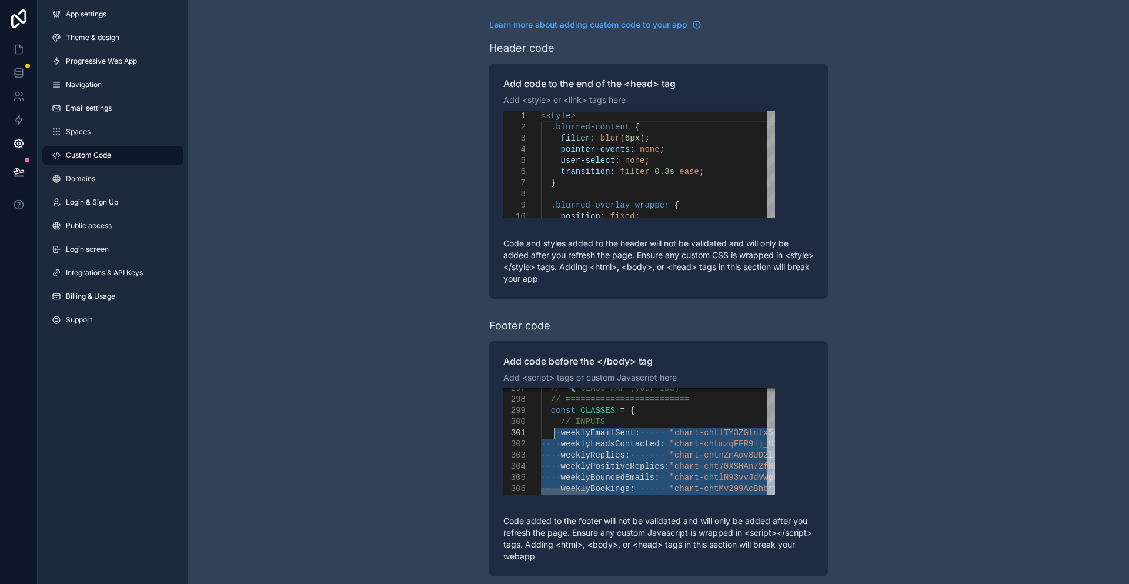
type textarea "**********"
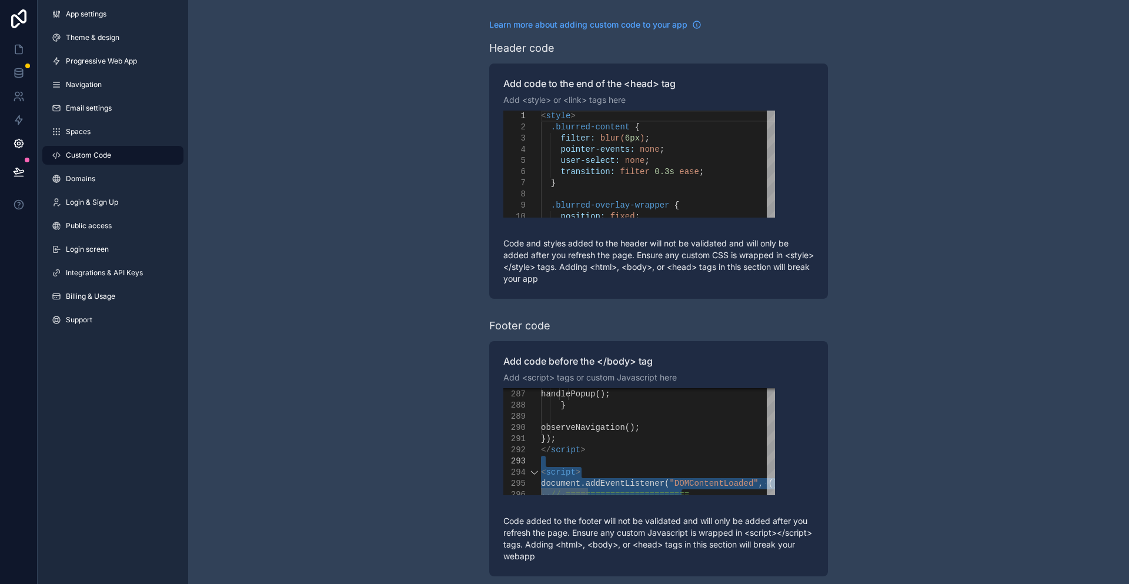
drag, startPoint x: 609, startPoint y: 417, endPoint x: 548, endPoint y: 417, distance: 61.8
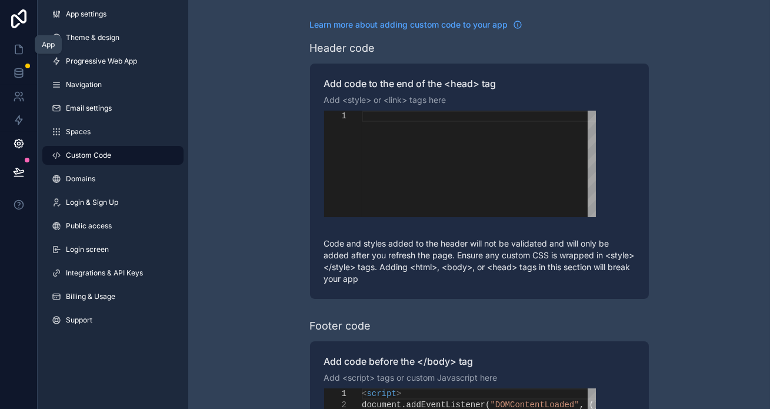
click at [18, 44] on icon at bounding box center [19, 50] width 12 height 12
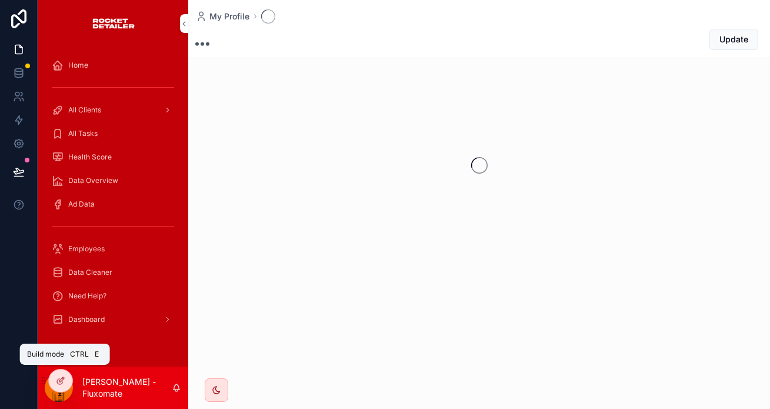
click at [61, 381] on icon at bounding box center [60, 380] width 9 height 9
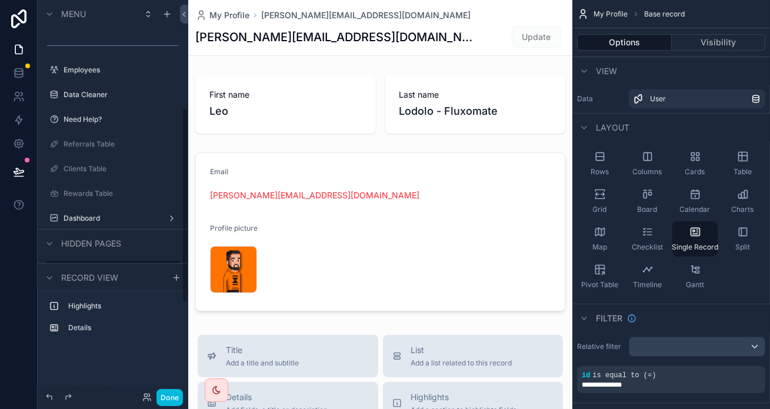
scroll to position [409, 0]
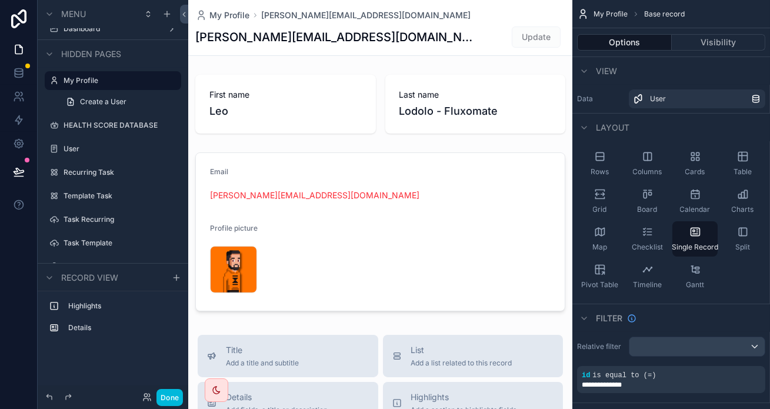
click at [100, 356] on div "CEO Dashboard" at bounding box center [121, 360] width 115 height 9
click at [85, 356] on label "CEO Dashboard" at bounding box center [119, 360] width 111 height 9
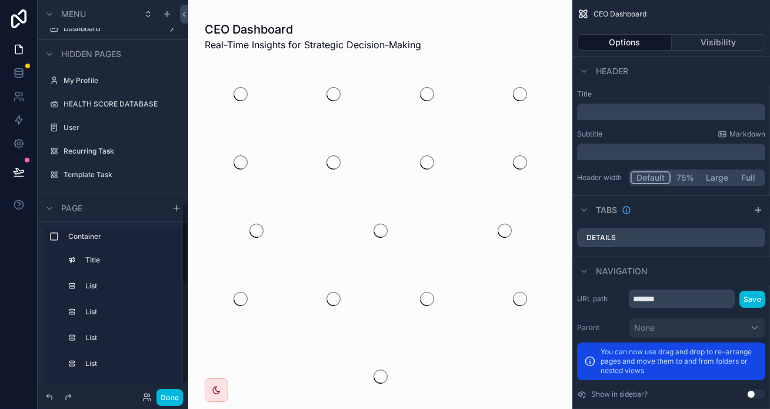
scroll to position [445, 0]
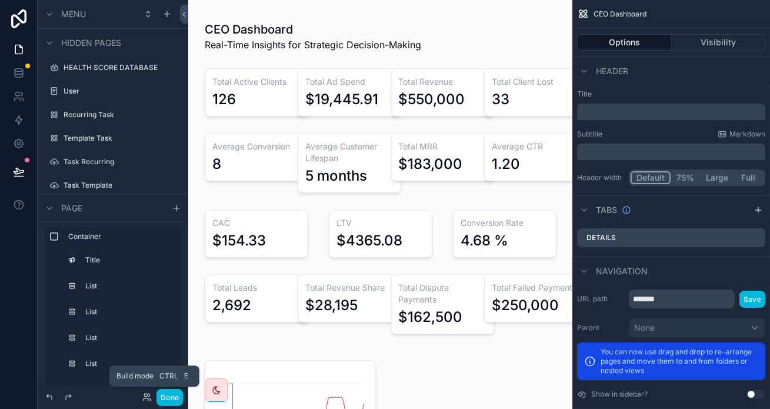
click at [156, 398] on button "Done" at bounding box center [169, 397] width 26 height 17
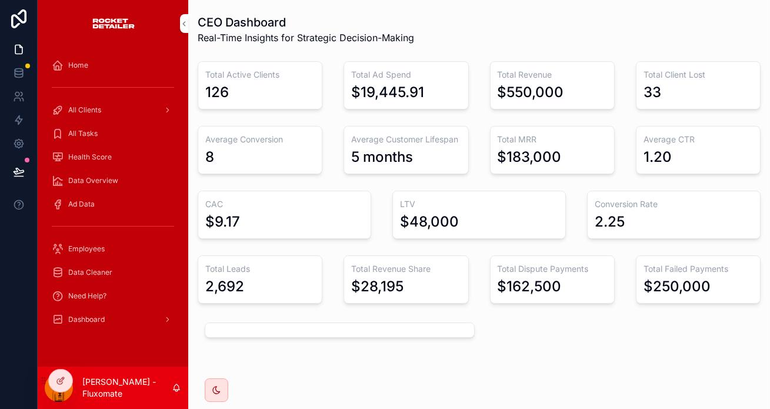
click at [407, 134] on h3 "Average Customer Lifespan" at bounding box center [405, 140] width 109 height 12
click at [389, 96] on div "Total Ad Spend $19,445.91" at bounding box center [405, 85] width 139 height 58
click at [385, 83] on div "$19,445.91" at bounding box center [387, 92] width 73 height 19
click at [384, 71] on div "Total Ad Spend $19,445.91" at bounding box center [406, 85] width 125 height 48
click at [356, 251] on div "Total Revenue Share $28,195" at bounding box center [405, 280] width 139 height 58
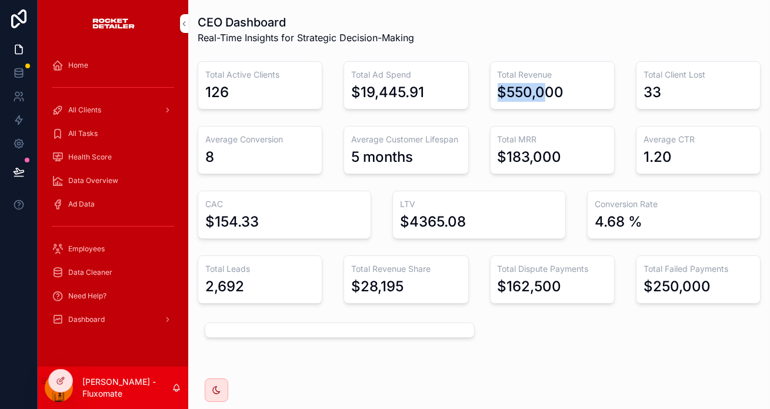
drag, startPoint x: 482, startPoint y: 76, endPoint x: 527, endPoint y: 80, distance: 45.5
click at [527, 80] on div "Total Revenue $550,000" at bounding box center [552, 85] width 125 height 48
click at [624, 208] on div "Conversion Rate 4.68 %" at bounding box center [674, 215] width 174 height 48
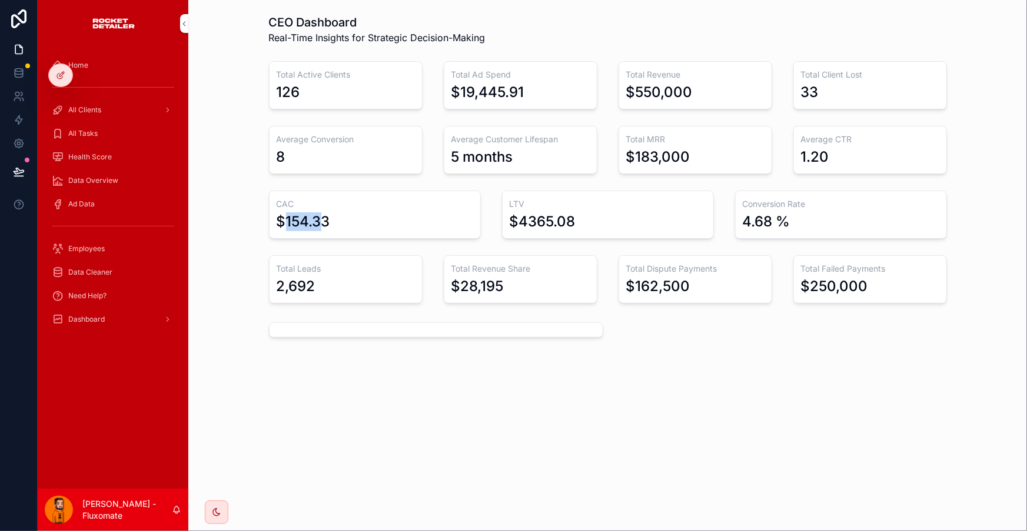
drag, startPoint x: 311, startPoint y: 192, endPoint x: 348, endPoint y: 188, distance: 37.9
click at [330, 212] on div "$154.33" at bounding box center [303, 221] width 54 height 19
click at [318, 212] on div "$154.33" at bounding box center [303, 221] width 54 height 19
drag, startPoint x: 282, startPoint y: 192, endPoint x: 377, endPoint y: 190, distance: 94.7
click at [377, 190] on div "CEO Dashboard Real-Time Insights for Strategic Decision-Making Total Active Cli…" at bounding box center [607, 158] width 819 height 299
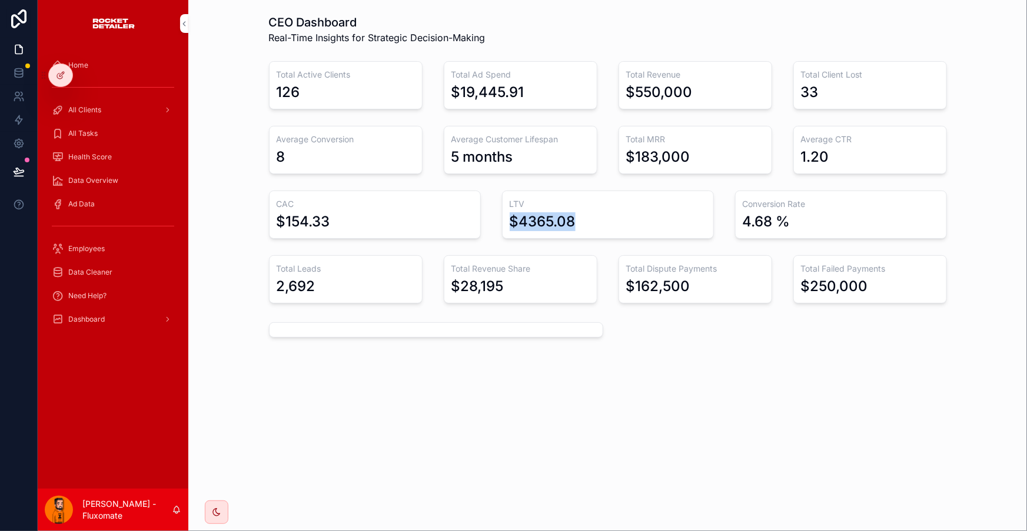
drag, startPoint x: 505, startPoint y: 194, endPoint x: 584, endPoint y: 196, distance: 78.3
click at [584, 196] on div "LTV $4365.08" at bounding box center [608, 215] width 212 height 48
drag, startPoint x: 795, startPoint y: 187, endPoint x: 808, endPoint y: 188, distance: 13.5
click at [769, 212] on div "4.68 %" at bounding box center [840, 221] width 196 height 19
drag, startPoint x: 824, startPoint y: 188, endPoint x: 291, endPoint y: 171, distance: 532.7
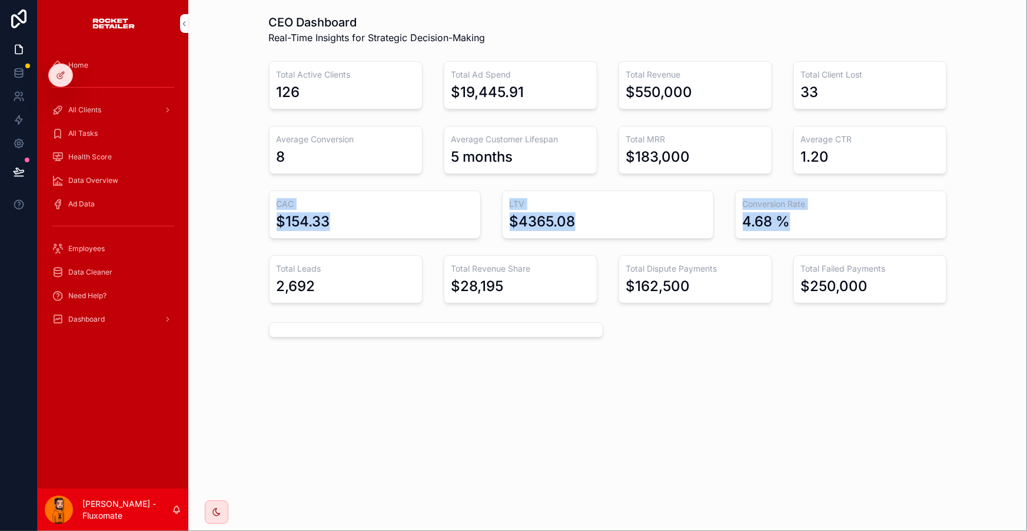
click at [291, 171] on div "CEO Dashboard Real-Time Insights for Strategic Decision-Making Total Active Cli…" at bounding box center [607, 158] width 819 height 299
click at [759, 308] on div "CEO Dashboard Real-Time Insights for Strategic Decision-Making Total Active Cli…" at bounding box center [607, 209] width 838 height 418
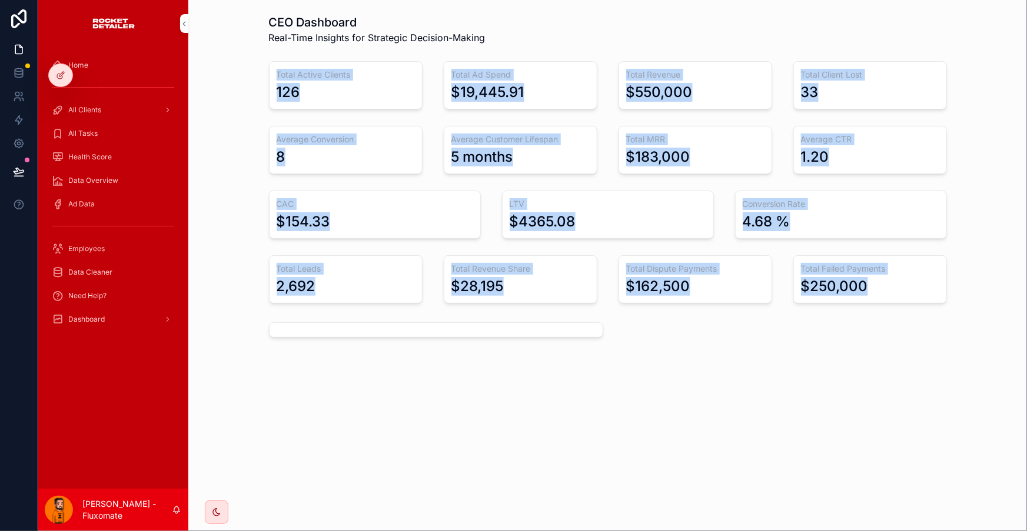
drag, startPoint x: 838, startPoint y: 252, endPoint x: 305, endPoint y: 64, distance: 565.6
click at [305, 64] on div "CEO Dashboard Real-Time Insights for Strategic Decision-Making Total Active Cli…" at bounding box center [608, 158] width 692 height 299
click at [769, 61] on div "Total Client Lost 33" at bounding box center [870, 85] width 154 height 48
drag, startPoint x: 896, startPoint y: 270, endPoint x: 199, endPoint y: 88, distance: 719.8
click at [196, 89] on div "CEO Dashboard Real-Time Insights for Strategic Decision-Making Total Active Cli…" at bounding box center [607, 209] width 838 height 418
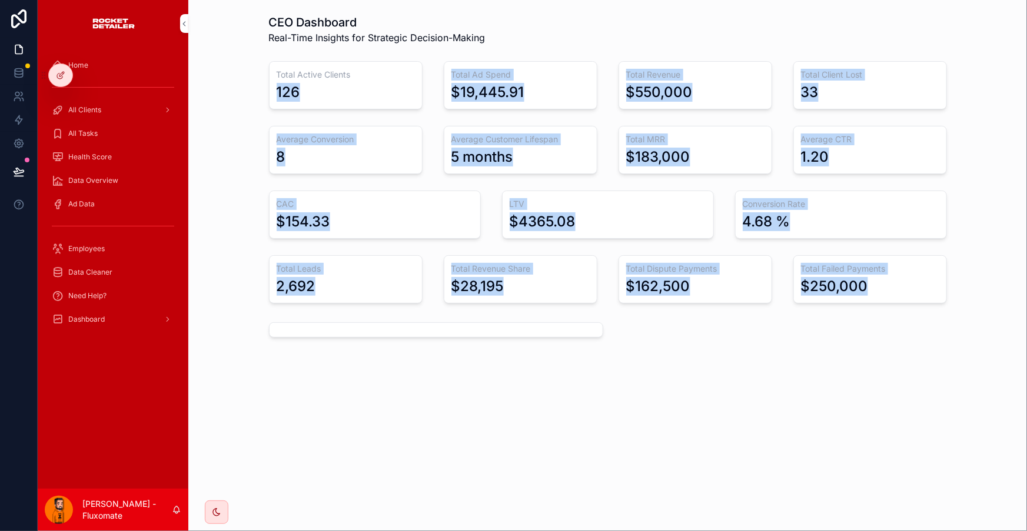
click at [294, 90] on div "Total Active Clients 126" at bounding box center [346, 85] width 168 height 58
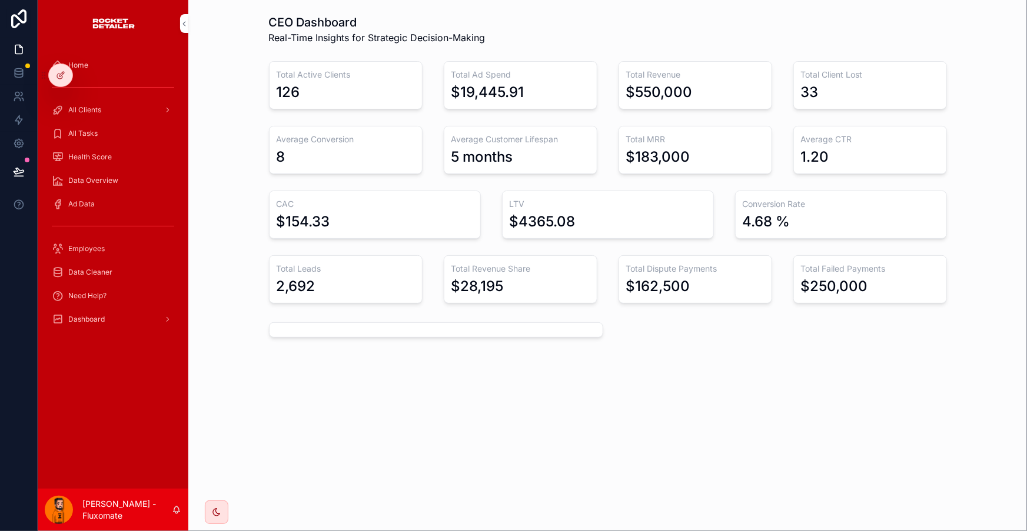
drag, startPoint x: 756, startPoint y: 18, endPoint x: 887, endPoint y: 9, distance: 130.9
click at [769, 9] on div "CEO Dashboard Real-Time Insights for Strategic Decision-Making" at bounding box center [608, 29] width 692 height 40
click at [126, 310] on div "Dashboard" at bounding box center [113, 319] width 122 height 19
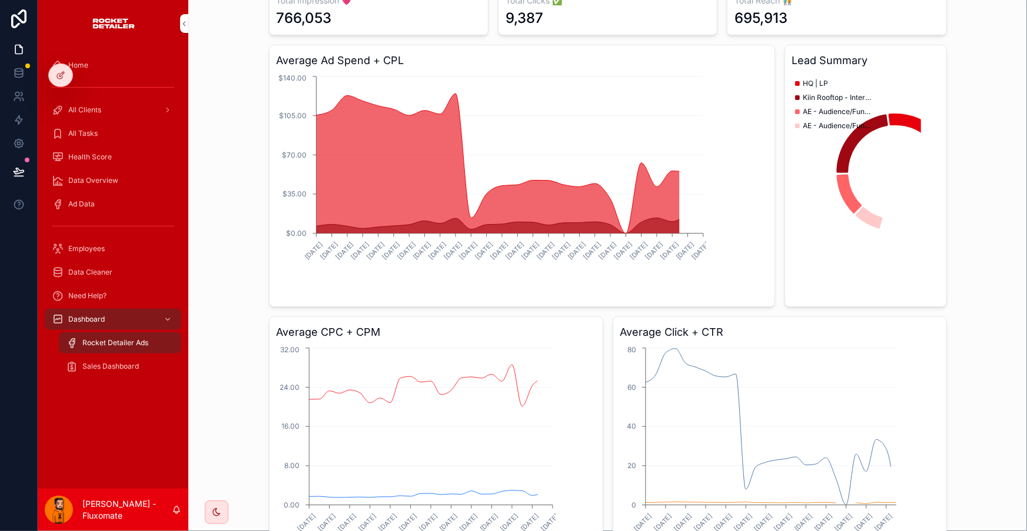
scroll to position [160, 0]
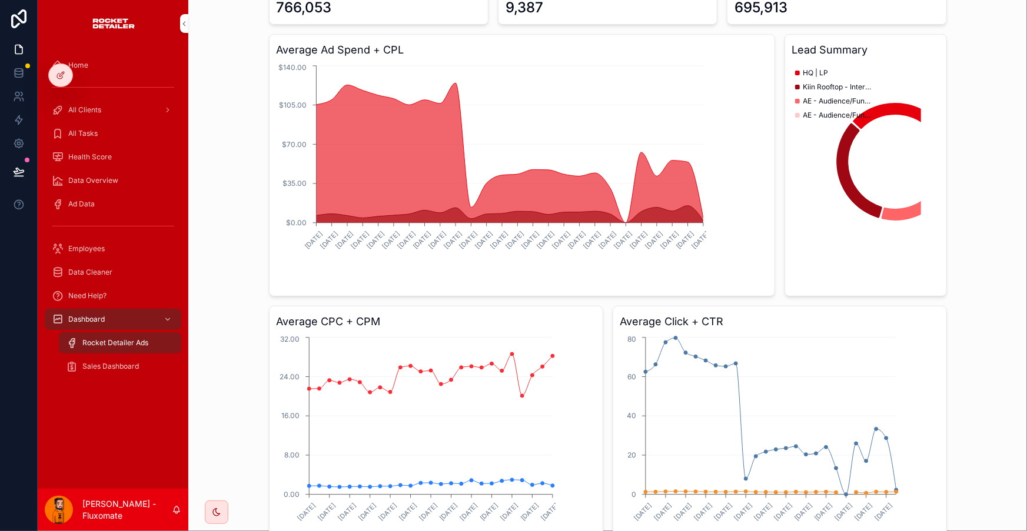
click at [137, 357] on div "Sales Dashboard" at bounding box center [120, 366] width 108 height 19
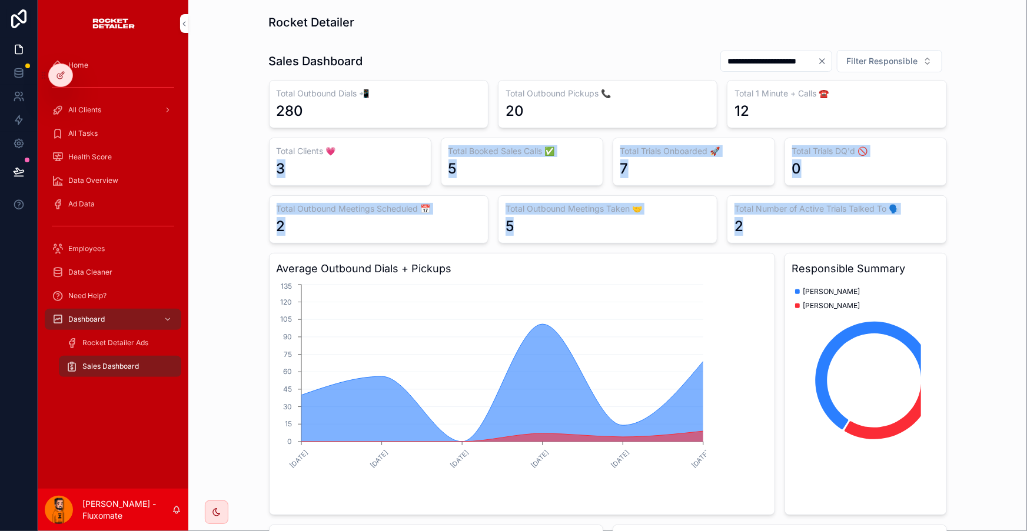
drag, startPoint x: 847, startPoint y: 200, endPoint x: 406, endPoint y: 136, distance: 445.2
click at [406, 136] on div "Total Outbound Dials 📲 280 Total Outbound Pickups 📞 20 Total 1 Minute + Calls ☎…" at bounding box center [608, 433] width 678 height 707
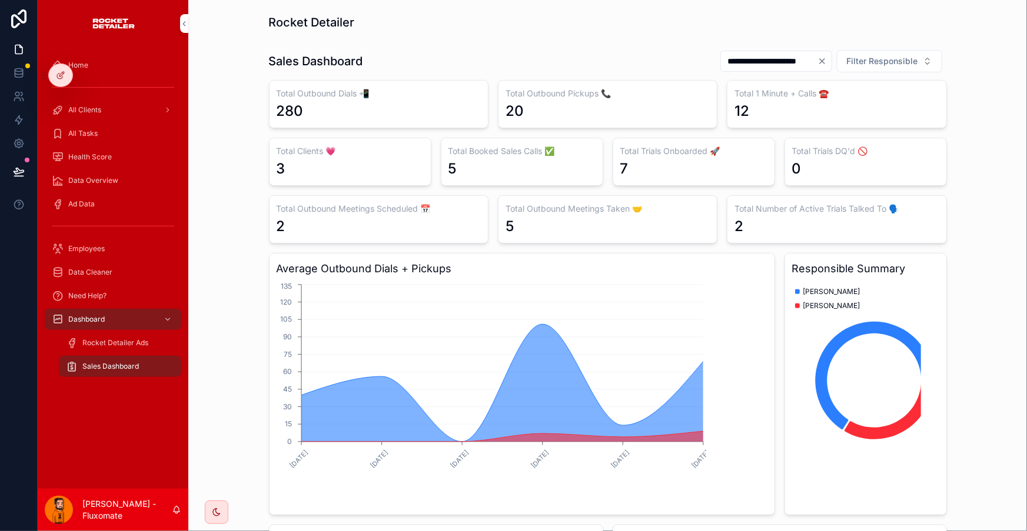
click at [671, 102] on div "20" at bounding box center [607, 111] width 204 height 19
drag, startPoint x: 292, startPoint y: 82, endPoint x: 368, endPoint y: 74, distance: 75.7
click at [368, 74] on div "**********" at bounding box center [607, 418] width 819 height 747
drag, startPoint x: 504, startPoint y: 84, endPoint x: 600, endPoint y: 70, distance: 96.8
click at [600, 80] on div "Total Outbound Pickups 📞 20" at bounding box center [607, 104] width 219 height 48
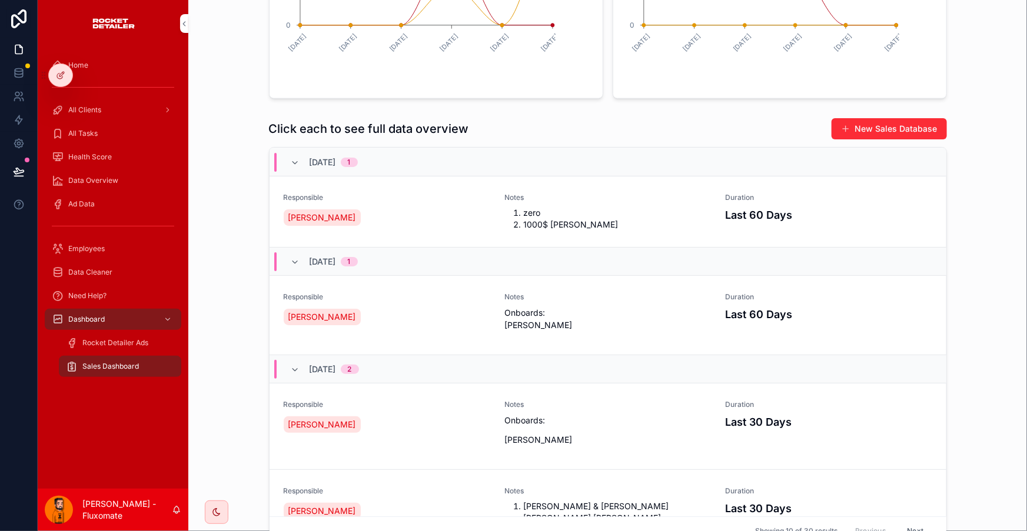
scroll to position [106, 0]
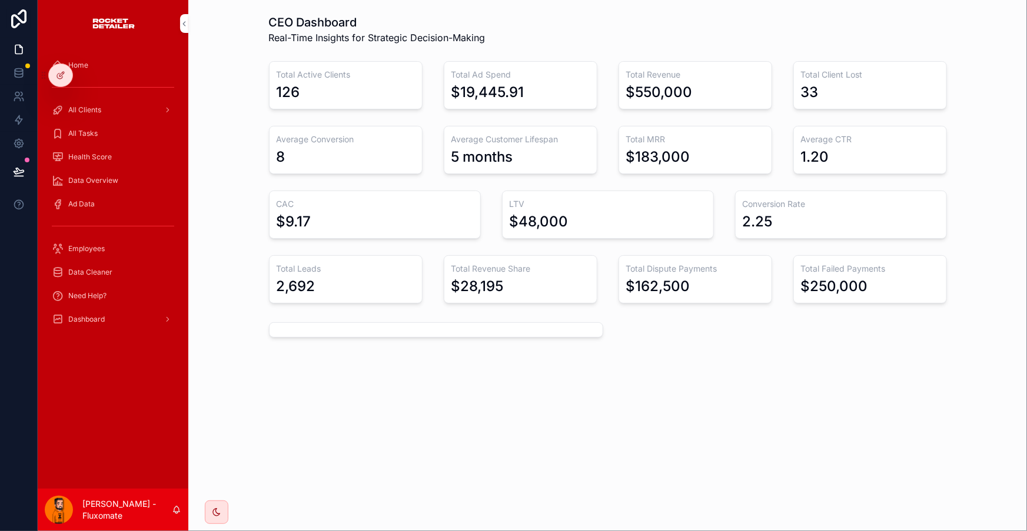
drag, startPoint x: 54, startPoint y: 66, endPoint x: 94, endPoint y: 68, distance: 40.1
click at [55, 66] on div at bounding box center [61, 75] width 24 height 22
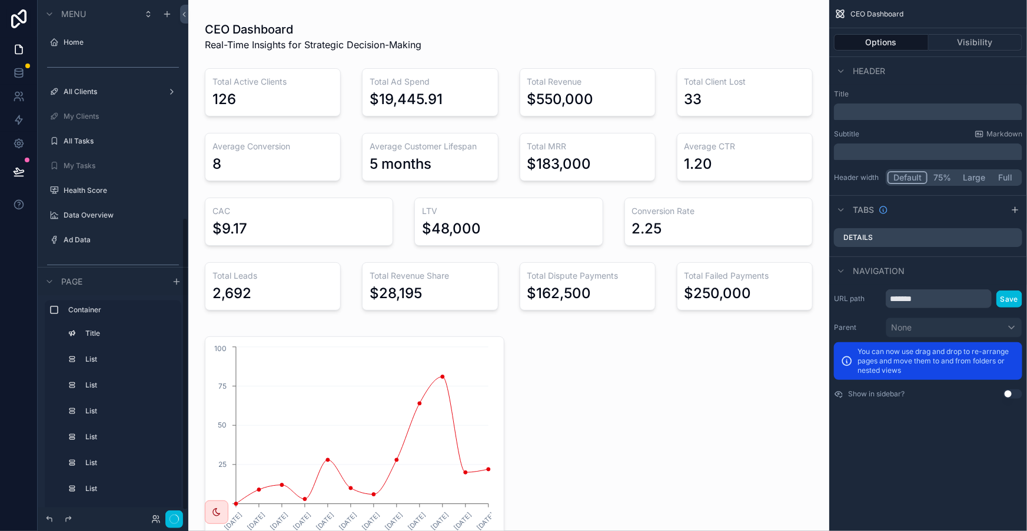
click at [621, 332] on div "scrollable content" at bounding box center [509, 457] width 622 height 251
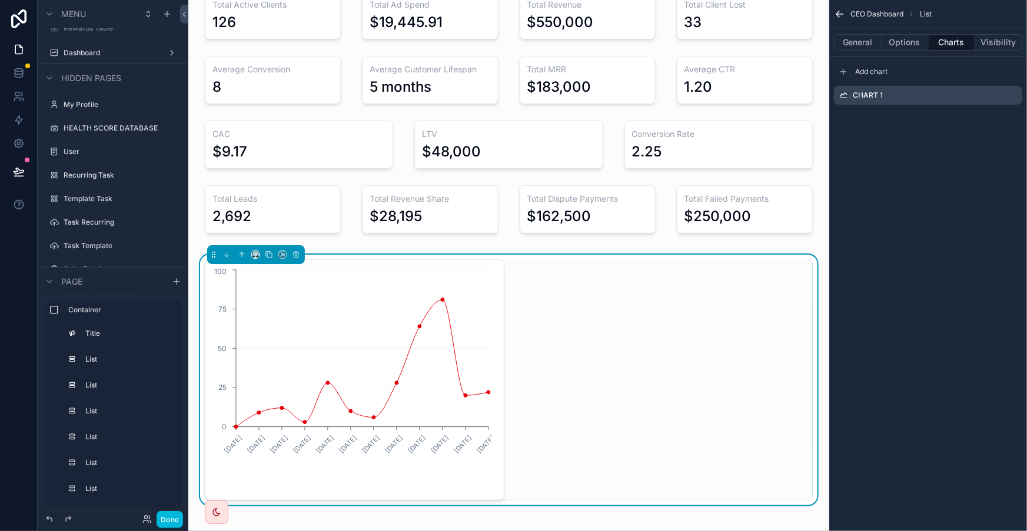
scroll to position [106, 0]
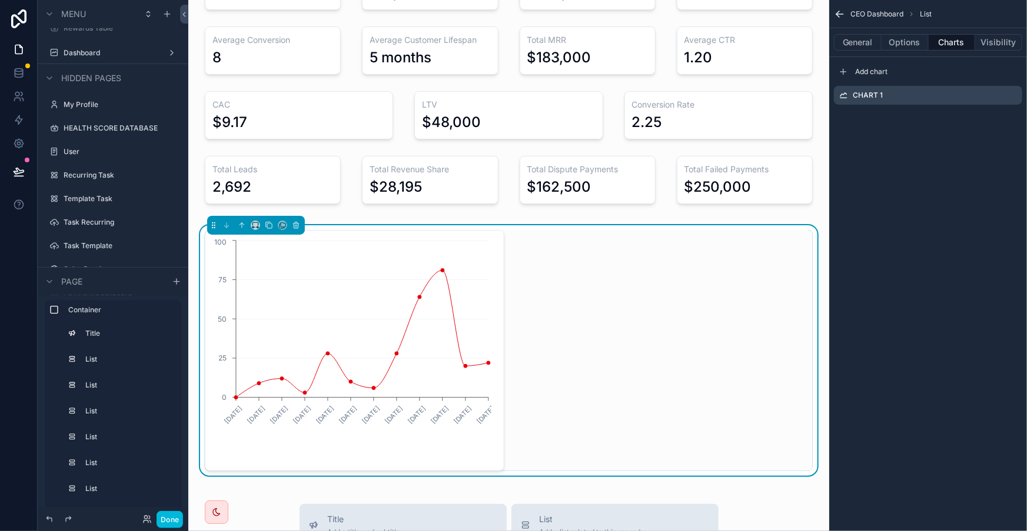
click at [0, 0] on icon "scrollable content" at bounding box center [0, 0] width 0 height 0
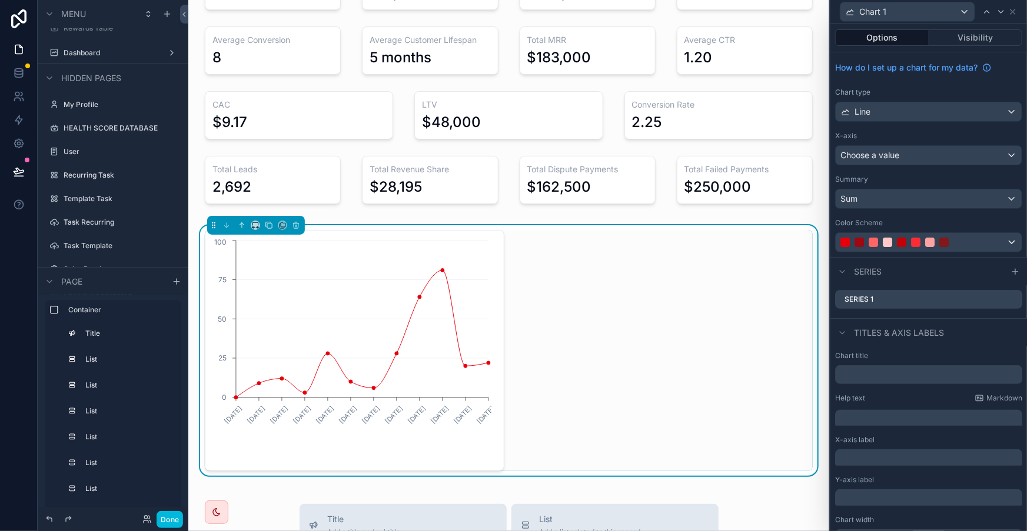
click at [769, 146] on div "Choose a value" at bounding box center [928, 155] width 186 height 19
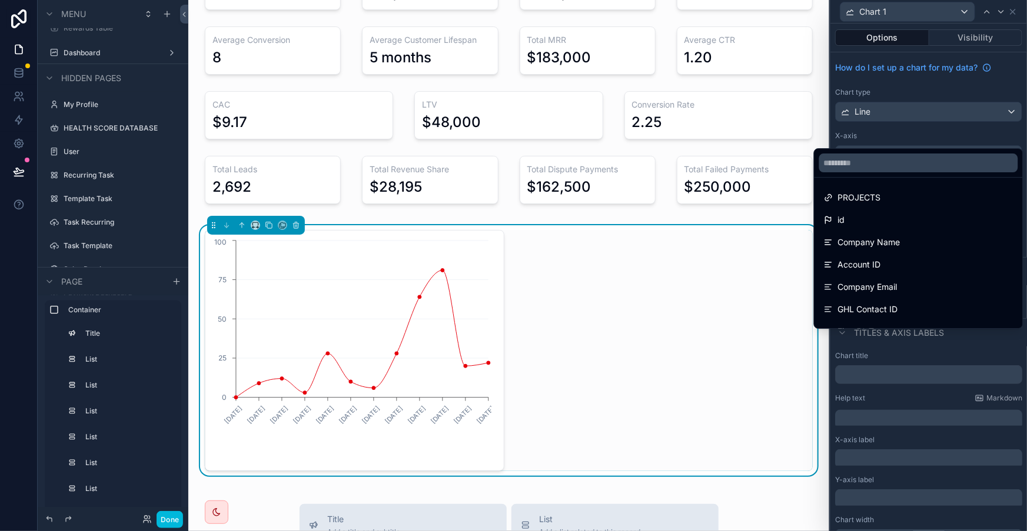
click at [769, 225] on div "30/12/2024 03/02/2025 03/03/2025 31/03/2025 28/04/2025 02/06/2025 30/06/2025 28…" at bounding box center [509, 350] width 622 height 251
click at [769, 230] on div "30/12/2024 03/02/2025 03/03/2025 31/03/2025 28/04/2025 02/06/2025 30/06/2025 28…" at bounding box center [509, 350] width 608 height 241
click at [769, 4] on div at bounding box center [928, 265] width 196 height 531
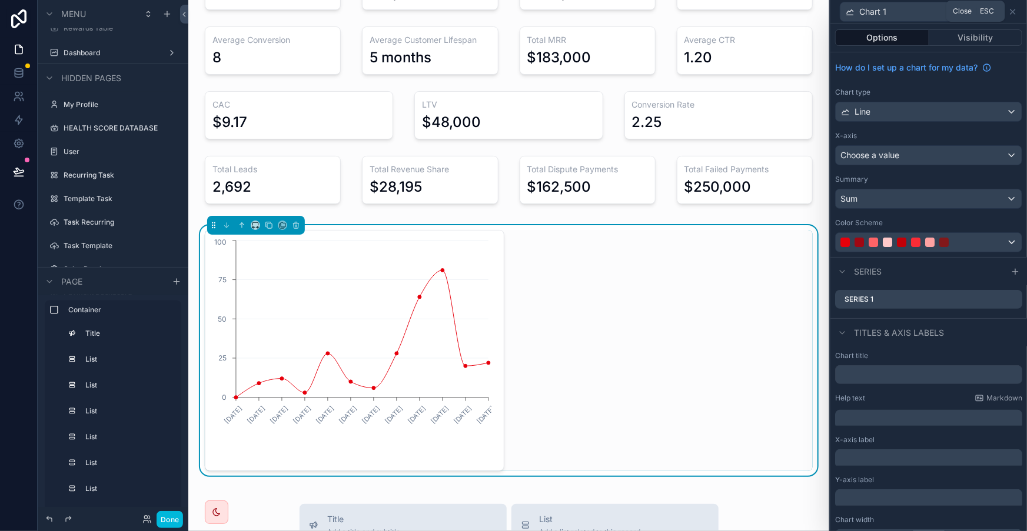
click at [769, 9] on icon at bounding box center [1012, 11] width 9 height 9
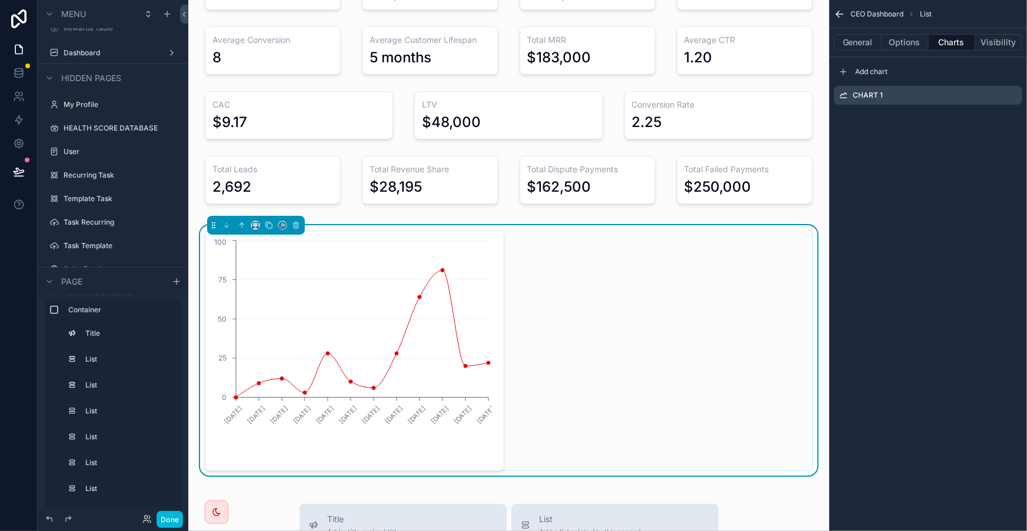
click at [672, 230] on div "30/12/2024 03/02/2025 03/03/2025 31/03/2025 28/04/2025 02/06/2025 30/06/2025 28…" at bounding box center [509, 350] width 608 height 241
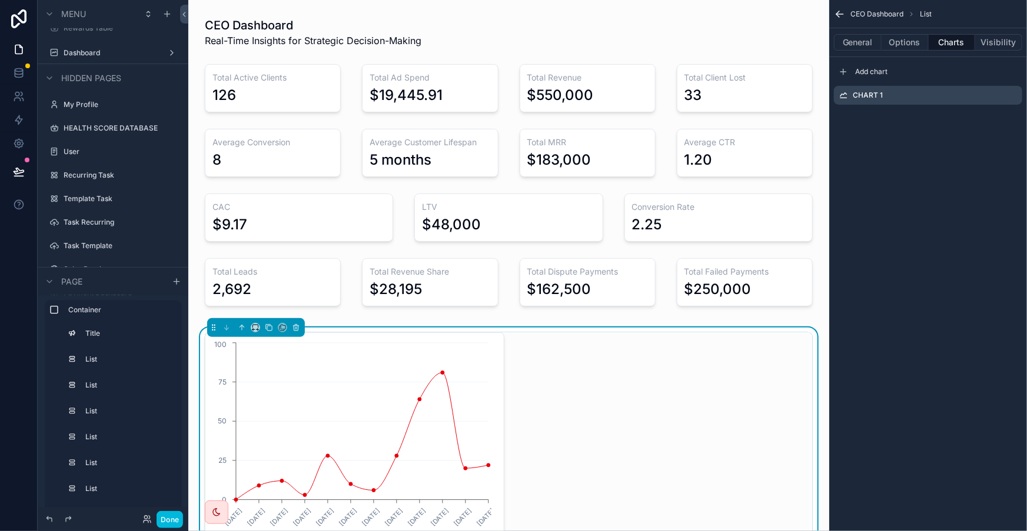
scroll to position [0, 0]
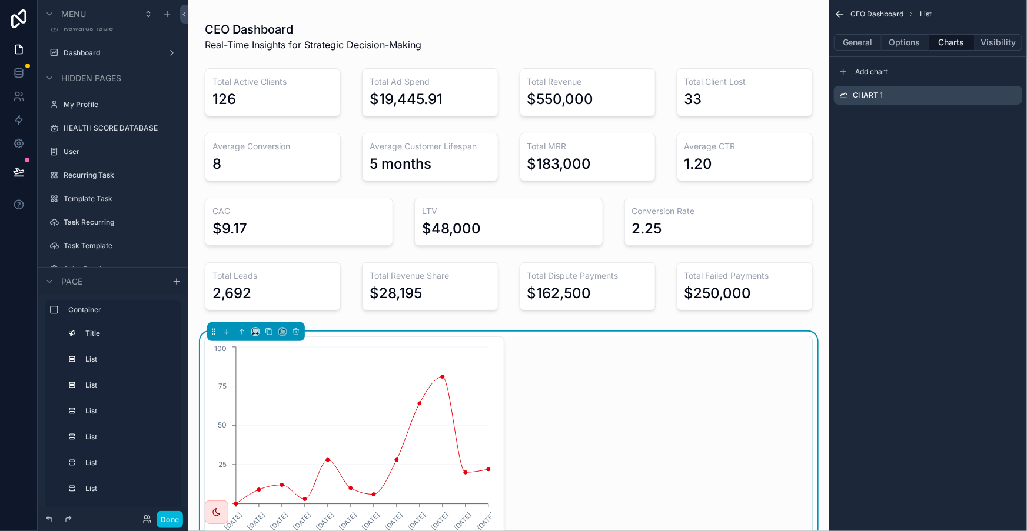
click at [564, 254] on div "scrollable content" at bounding box center [509, 165] width 622 height 313
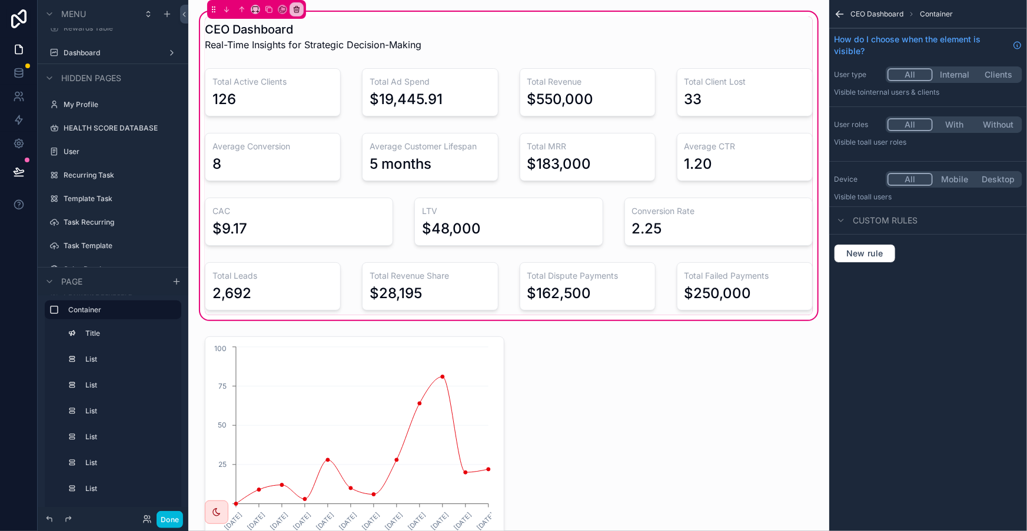
click at [718, 258] on div "scrollable content" at bounding box center [744, 287] width 150 height 58
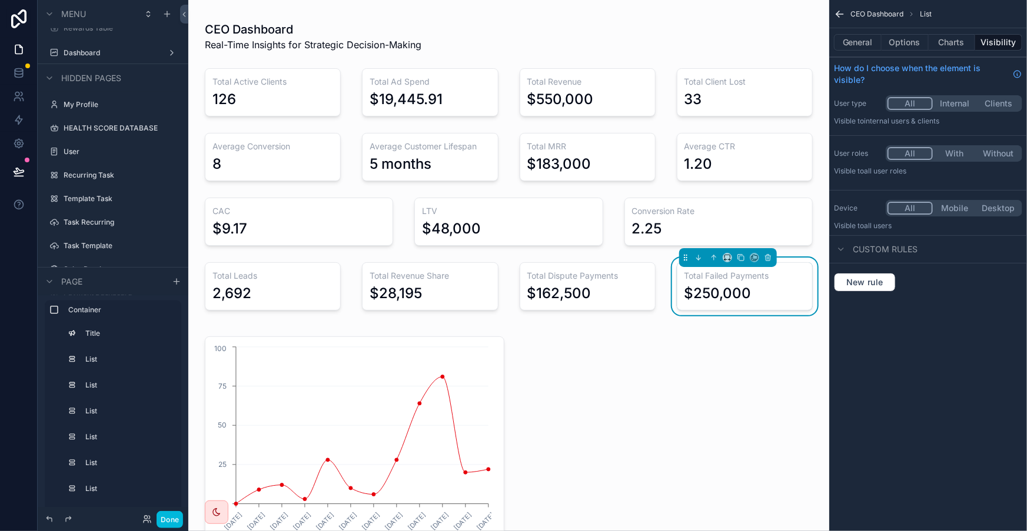
click at [619, 258] on div "scrollable content" at bounding box center [587, 287] width 150 height 58
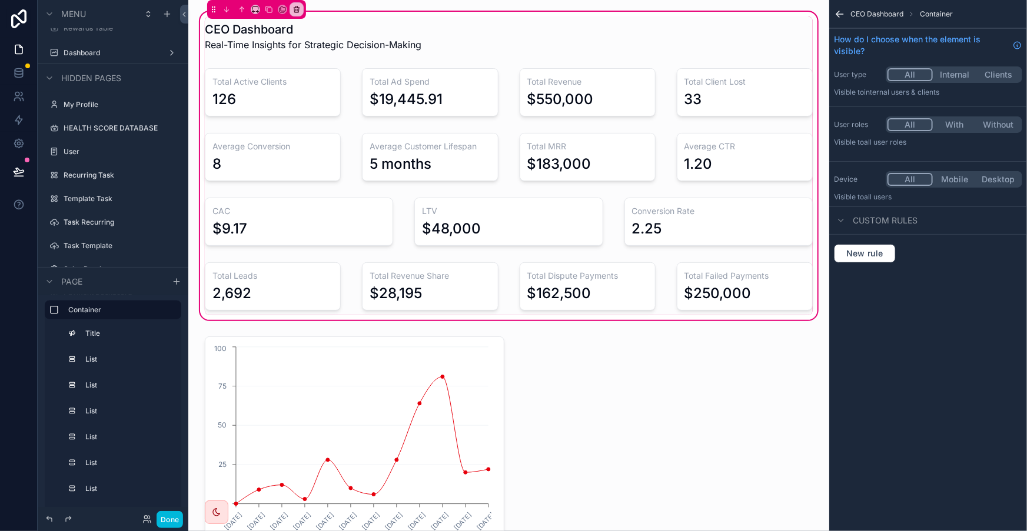
click at [441, 258] on div "scrollable content" at bounding box center [430, 287] width 150 height 58
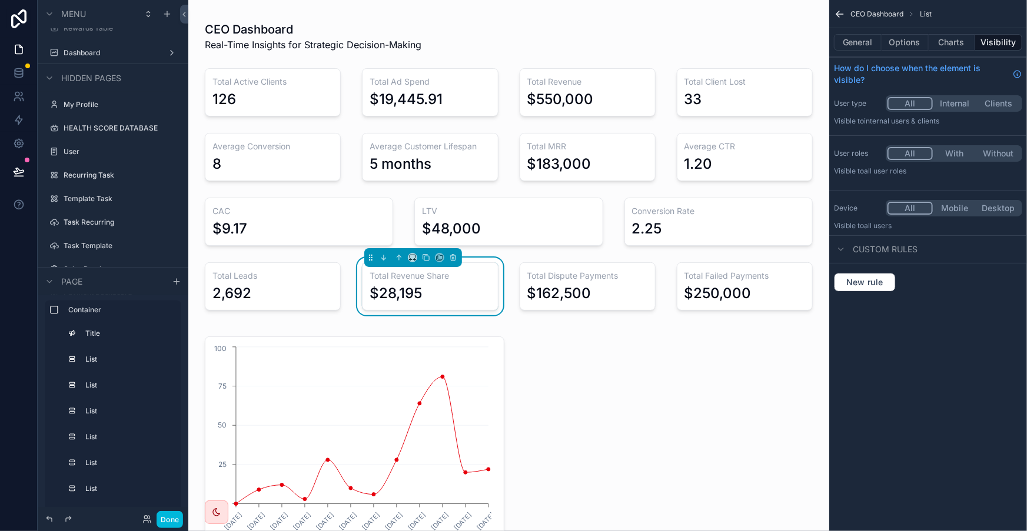
click at [556, 258] on div "scrollable content" at bounding box center [587, 287] width 150 height 58
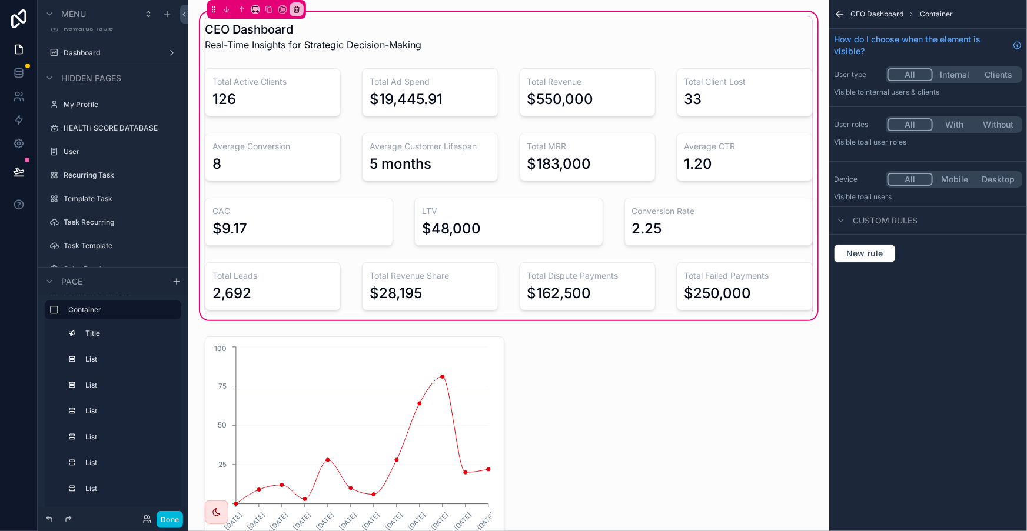
click at [691, 258] on div "scrollable content" at bounding box center [744, 287] width 150 height 58
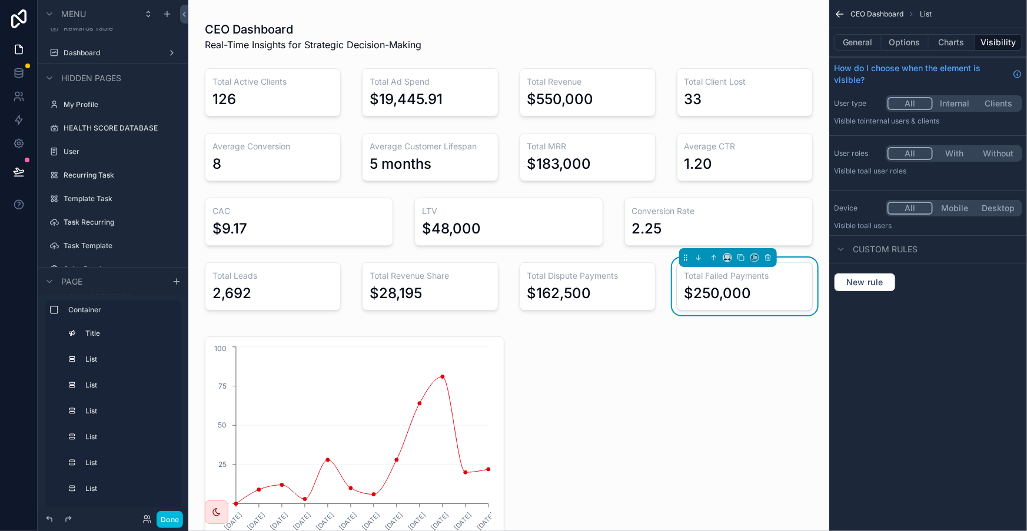
click at [614, 258] on div "scrollable content" at bounding box center [587, 287] width 150 height 58
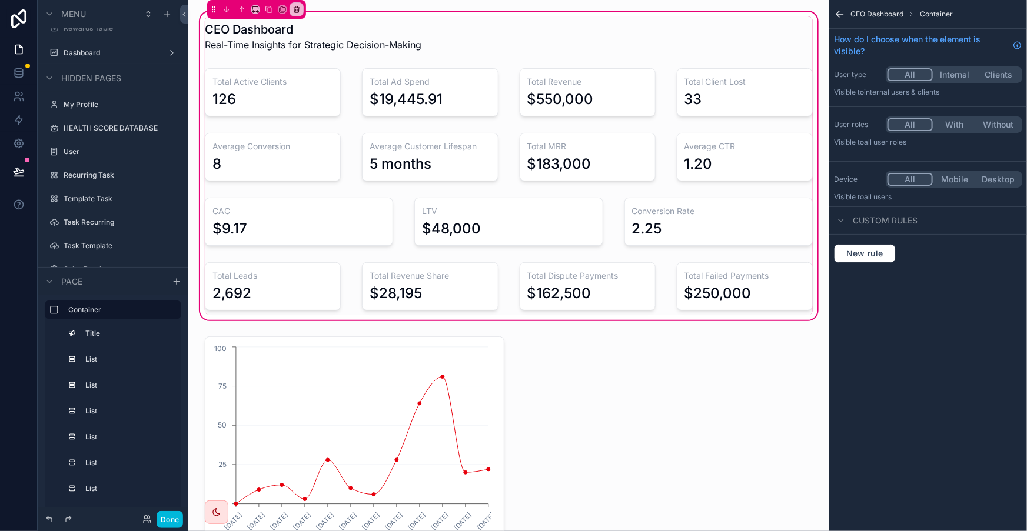
click at [690, 258] on div "scrollable content" at bounding box center [744, 287] width 150 height 58
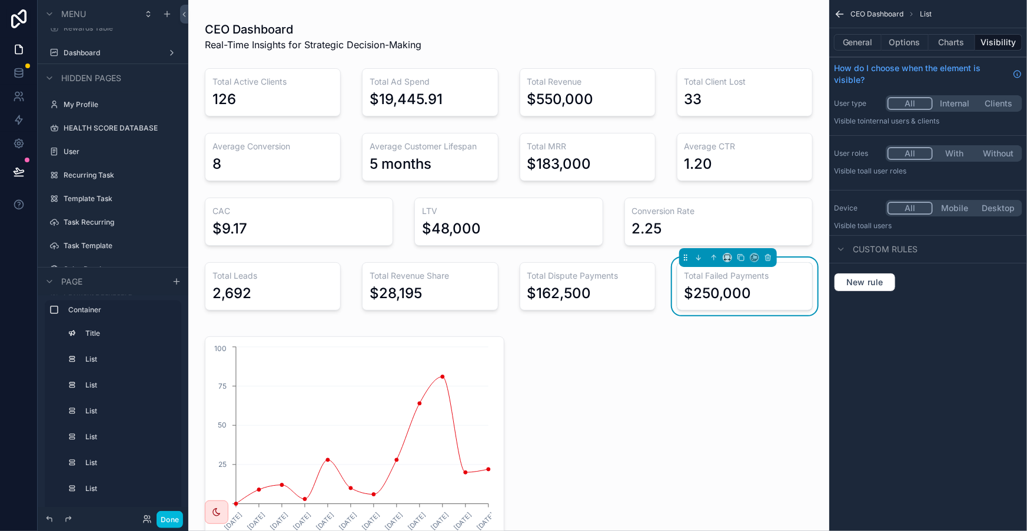
click at [444, 258] on div "scrollable content" at bounding box center [430, 287] width 150 height 58
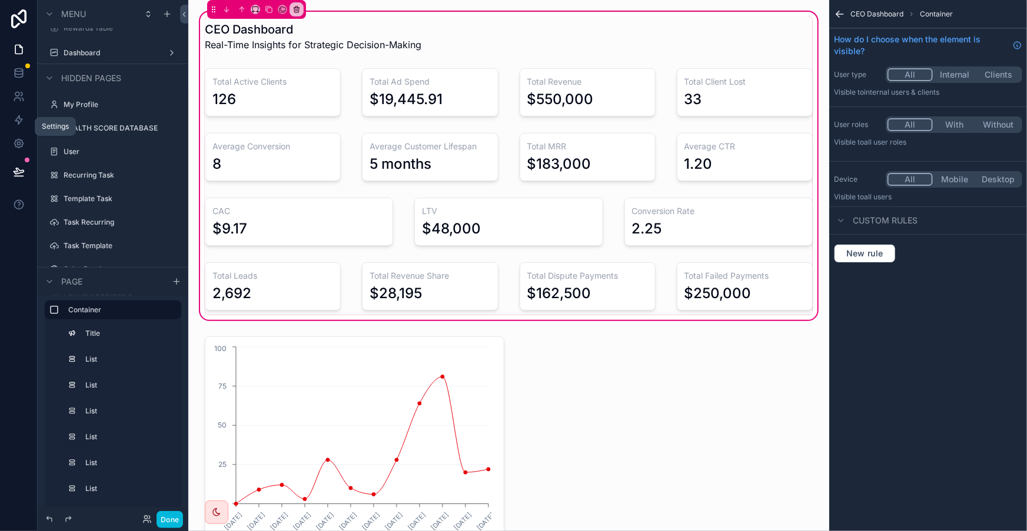
click at [5, 132] on link at bounding box center [18, 144] width 37 height 24
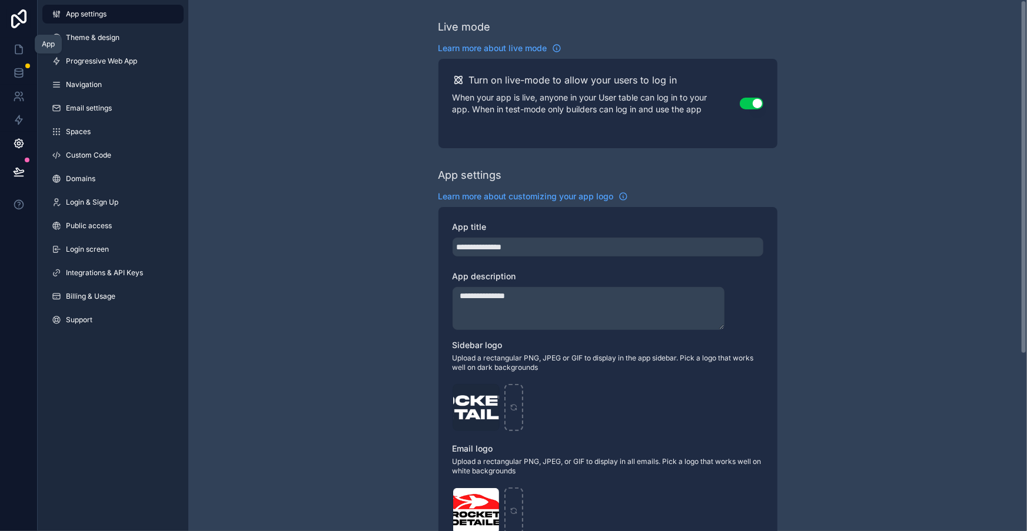
click at [14, 44] on icon at bounding box center [19, 50] width 12 height 12
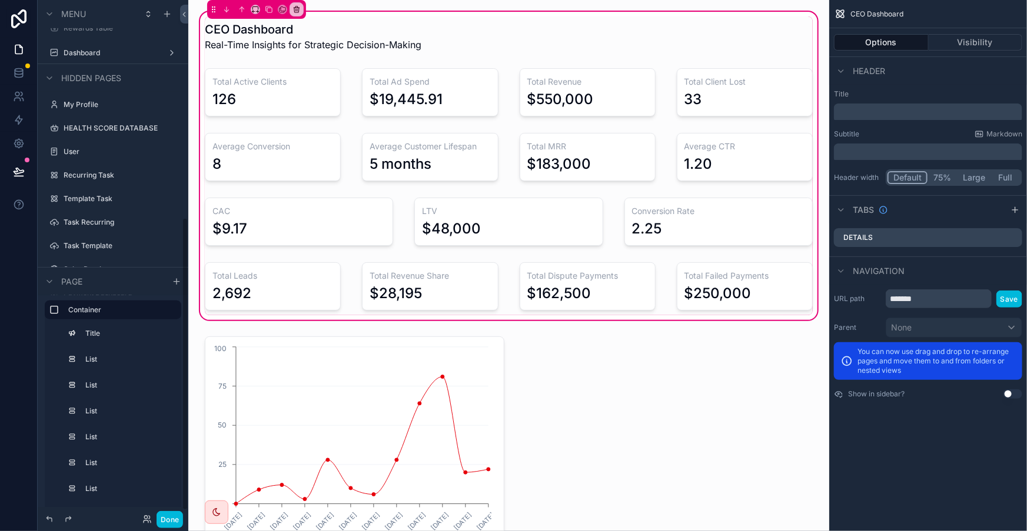
click at [70, 147] on div "User" at bounding box center [121, 151] width 115 height 9
